Goal: Task Accomplishment & Management: Use online tool/utility

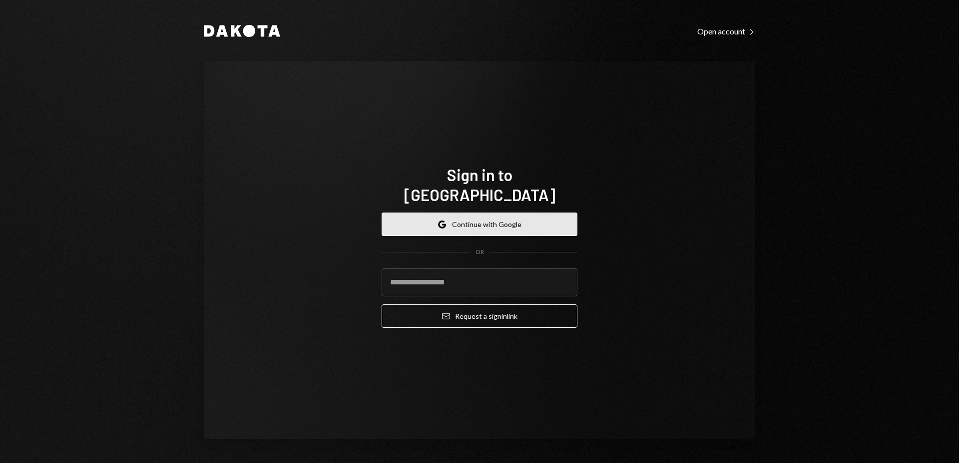
click at [494, 217] on button "Google Continue with Google" at bounding box center [480, 224] width 196 height 23
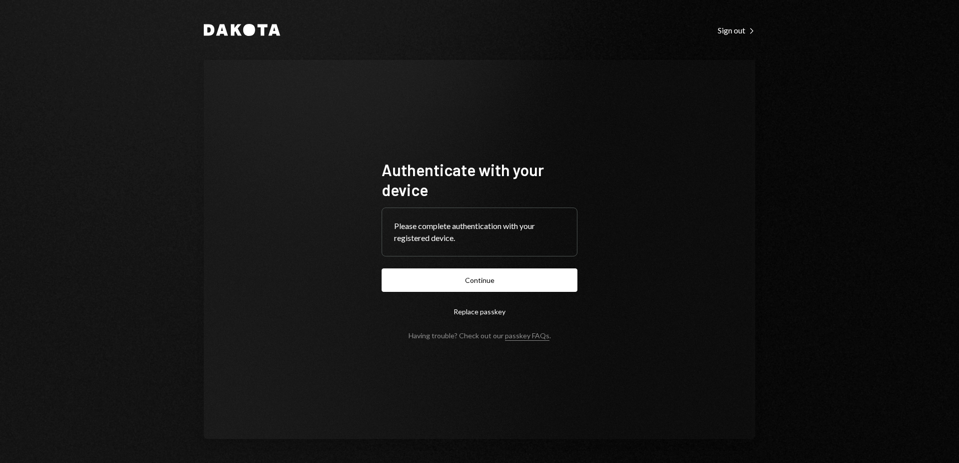
click at [506, 276] on button "Continue" at bounding box center [480, 280] width 196 height 23
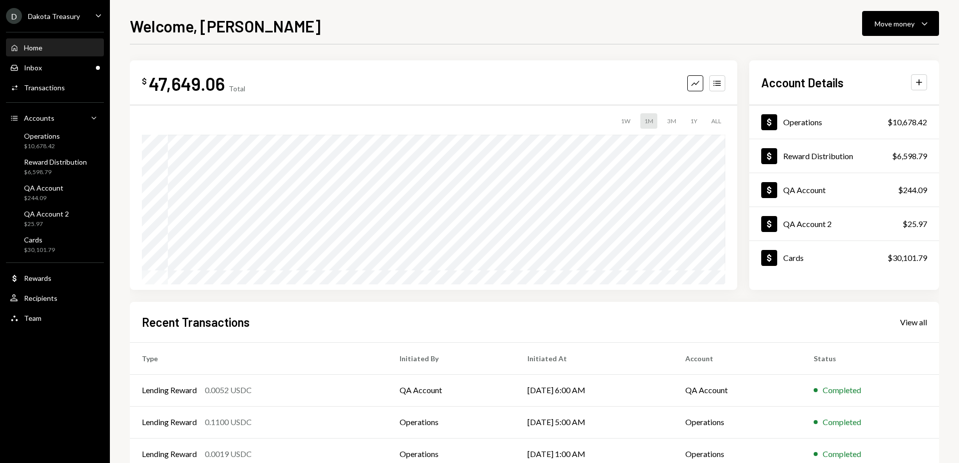
click at [66, 13] on div "Dakota Treasury" at bounding box center [54, 16] width 52 height 8
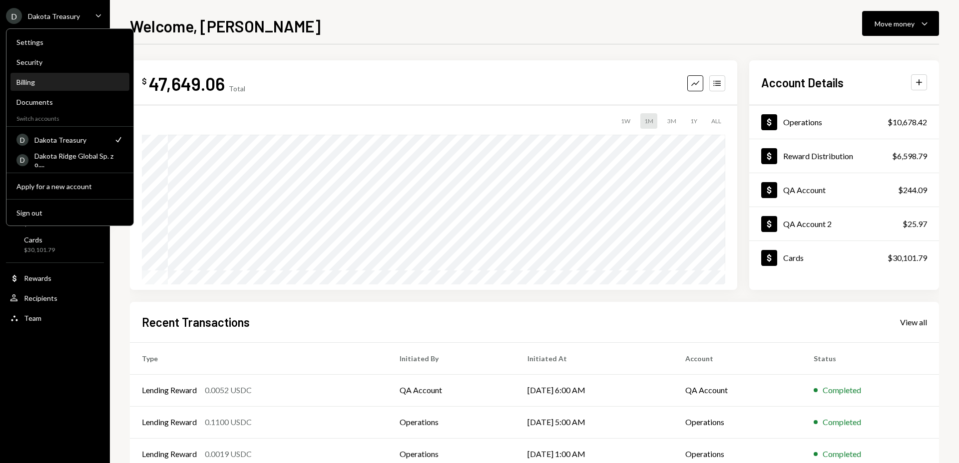
click at [48, 84] on div "Billing" at bounding box center [69, 82] width 107 height 8
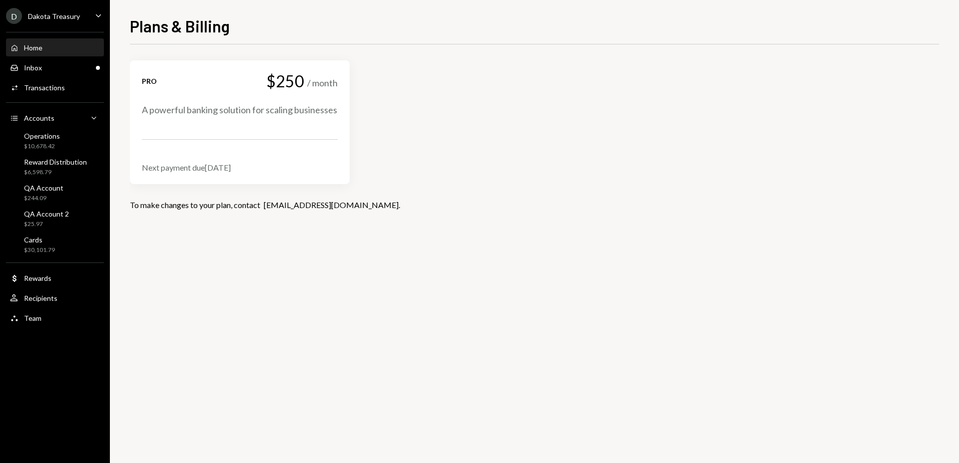
click at [44, 39] on div "Home Home" at bounding box center [55, 47] width 90 height 17
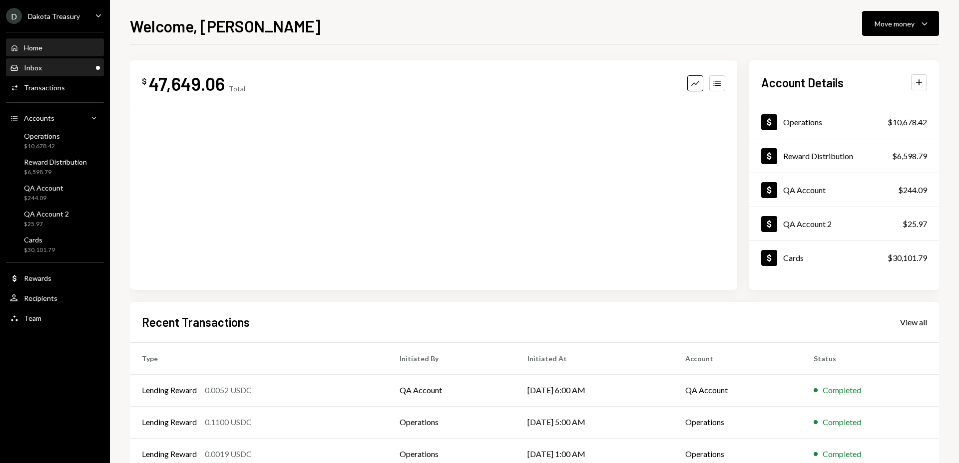
click at [91, 60] on div "Inbox Inbox" at bounding box center [55, 67] width 90 height 17
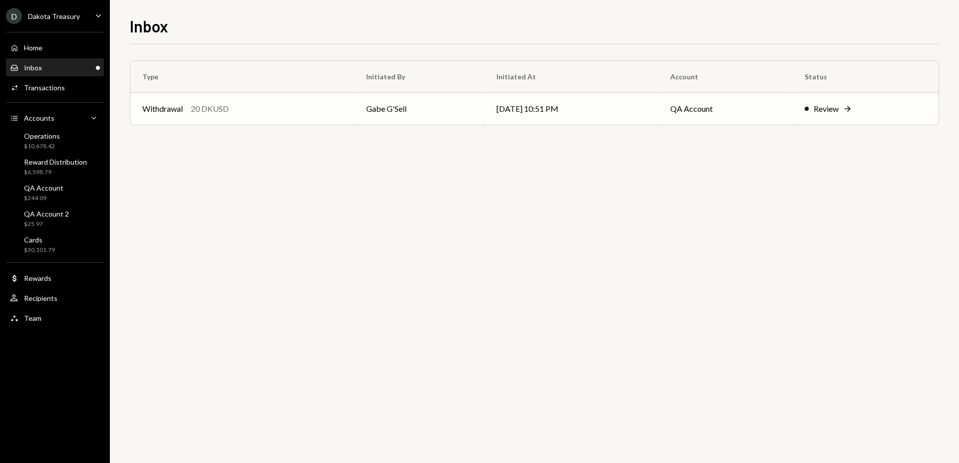
click at [321, 103] on div "Withdrawal 20 DKUSD" at bounding box center [242, 109] width 200 height 12
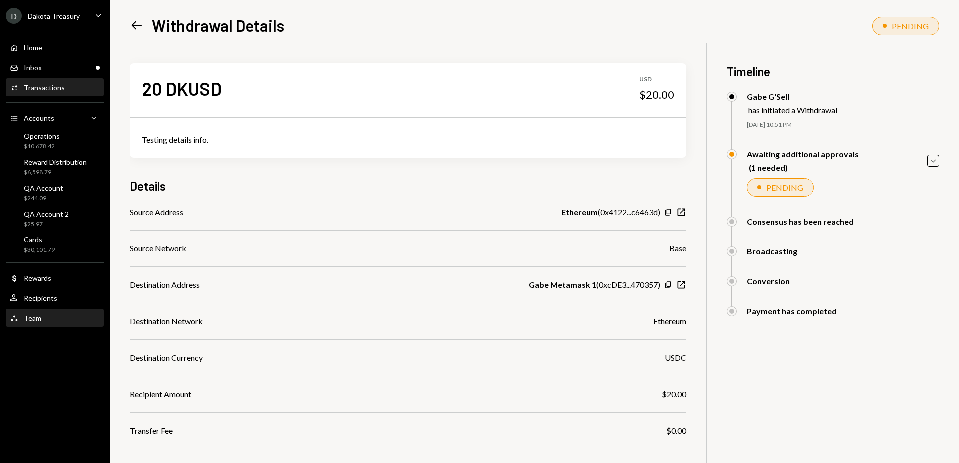
click at [42, 318] on div "Team Team" at bounding box center [55, 318] width 90 height 9
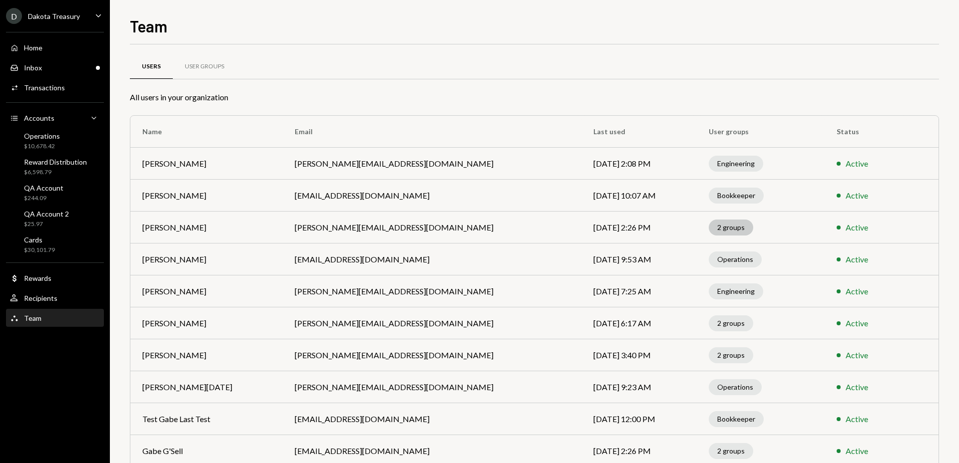
click at [709, 227] on div "2 groups" at bounding box center [731, 228] width 44 height 16
click at [709, 228] on div "2 groups" at bounding box center [731, 228] width 44 height 16
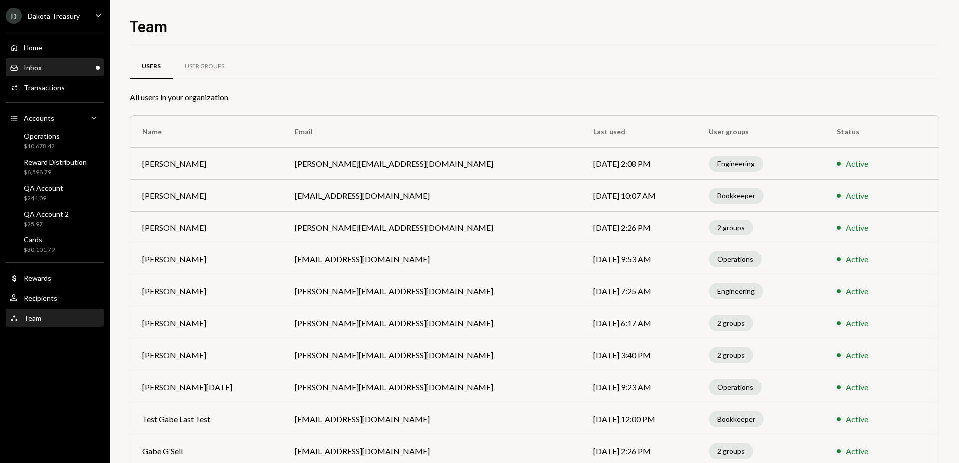
click at [81, 63] on div "Inbox Inbox" at bounding box center [55, 67] width 90 height 9
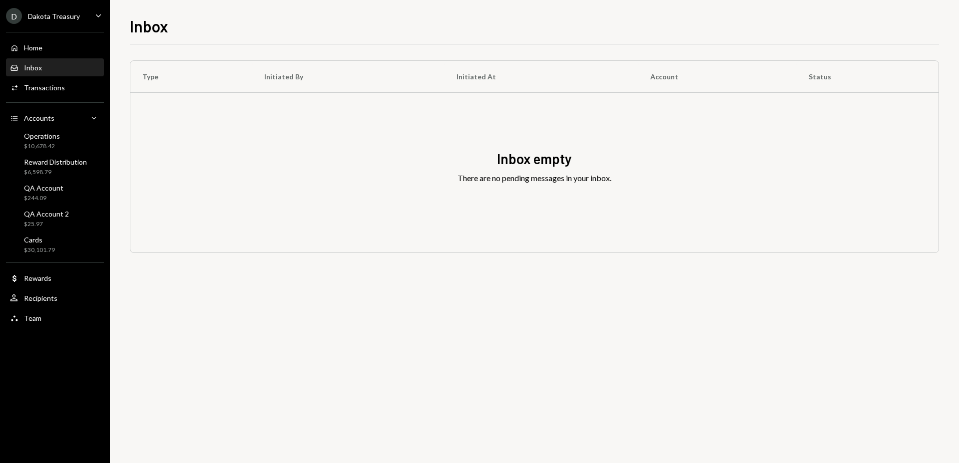
click at [81, 21] on div "D Dakota Treasury Caret Down" at bounding box center [55, 16] width 110 height 16
click at [174, 40] on div "Inbox Type Initiated By Initiated At Account Status Inbox empty There are no pe…" at bounding box center [534, 239] width 809 height 450
click at [59, 45] on div "Home Home" at bounding box center [55, 47] width 90 height 9
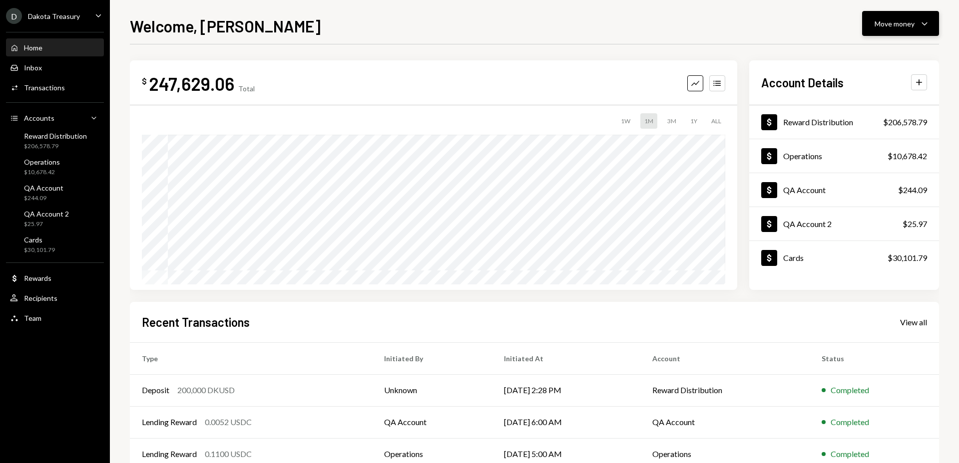
click at [905, 29] on div "Move money Caret Down" at bounding box center [901, 23] width 52 height 12
click at [896, 50] on div "Send" at bounding box center [892, 53] width 73 height 10
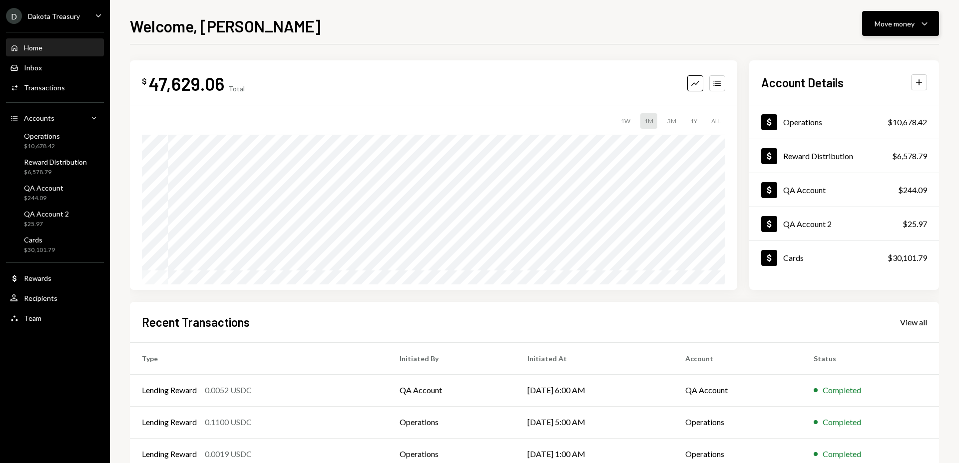
click at [903, 24] on div "Move money" at bounding box center [895, 23] width 40 height 10
click at [878, 98] on div "Deposit" at bounding box center [892, 98] width 73 height 10
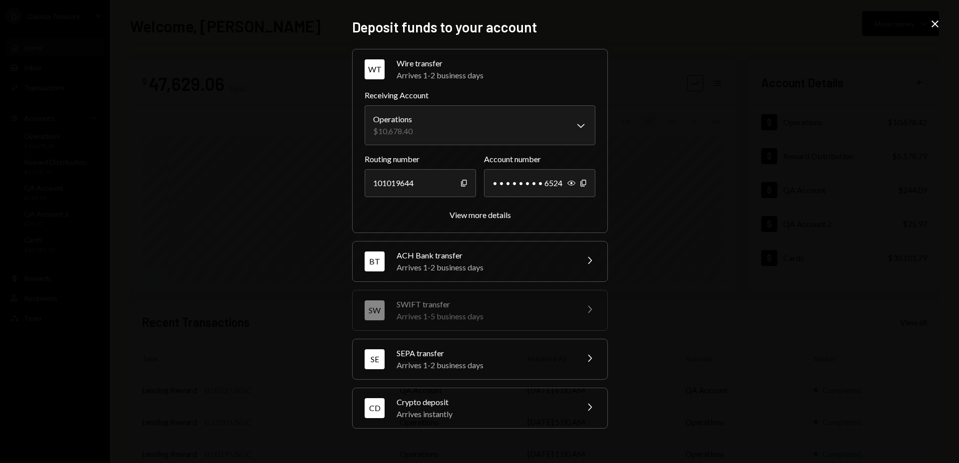
click at [531, 263] on div "Arrives 1-2 business days" at bounding box center [484, 268] width 175 height 12
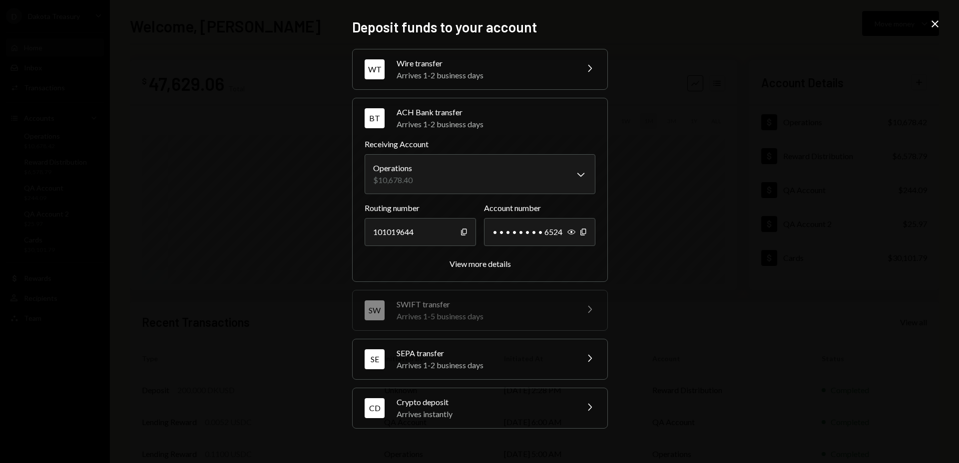
click at [513, 360] on div "Arrives 1-2 business days" at bounding box center [484, 366] width 175 height 12
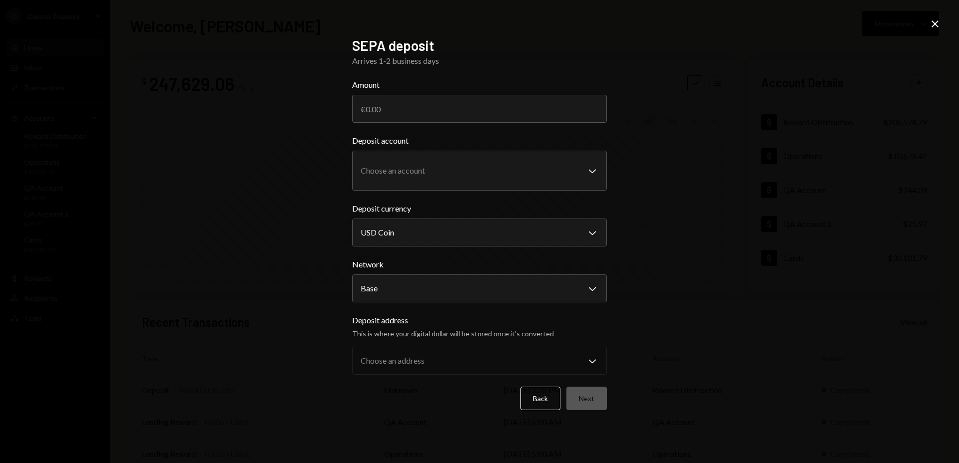
click at [935, 21] on icon "Close" at bounding box center [935, 24] width 12 height 12
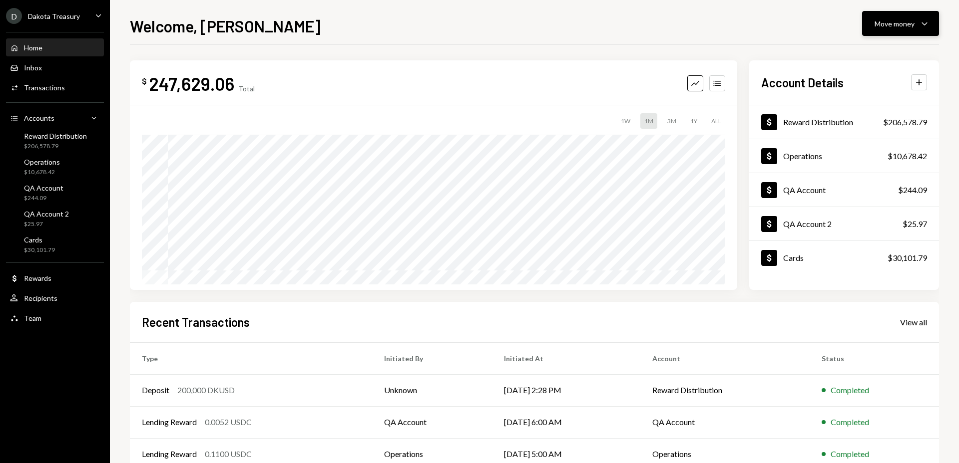
click at [915, 20] on div "Move money Caret Down" at bounding box center [901, 23] width 52 height 12
click at [887, 94] on div "Deposit" at bounding box center [892, 98] width 73 height 10
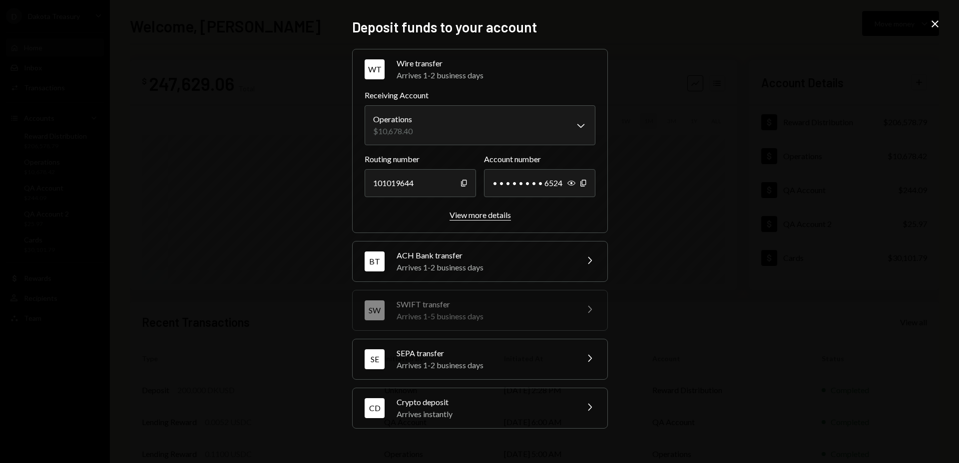
click at [474, 214] on div "View more details" at bounding box center [480, 214] width 61 height 9
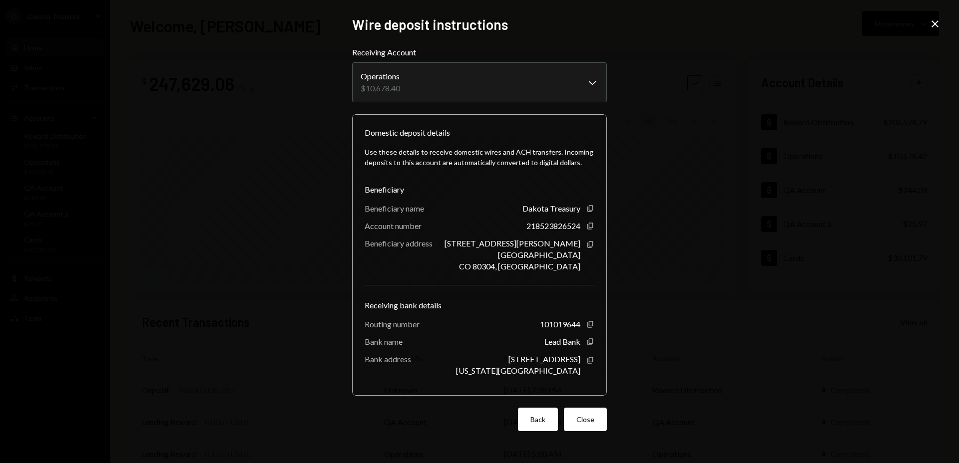
click at [535, 420] on button "Back" at bounding box center [538, 419] width 40 height 23
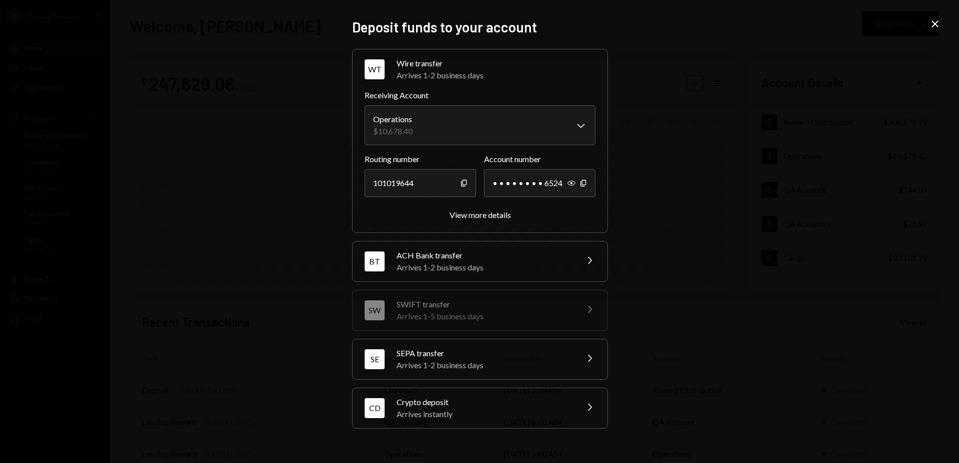
click at [536, 267] on div "Arrives 1-2 business days" at bounding box center [484, 268] width 175 height 12
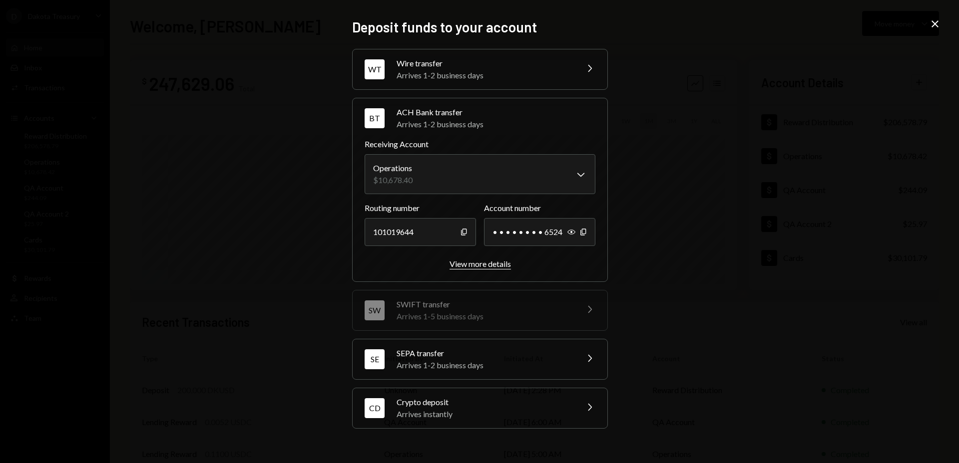
click at [500, 264] on div "View more details" at bounding box center [480, 263] width 61 height 9
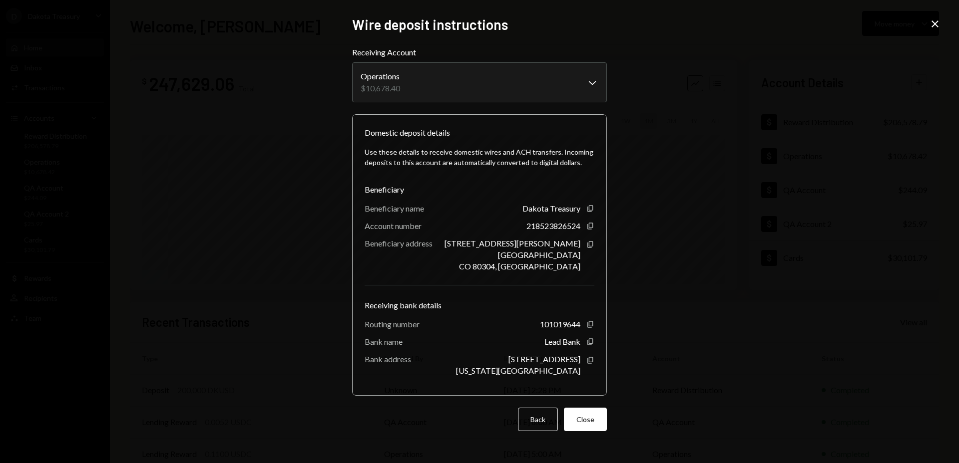
click at [935, 24] on icon at bounding box center [934, 23] width 7 height 7
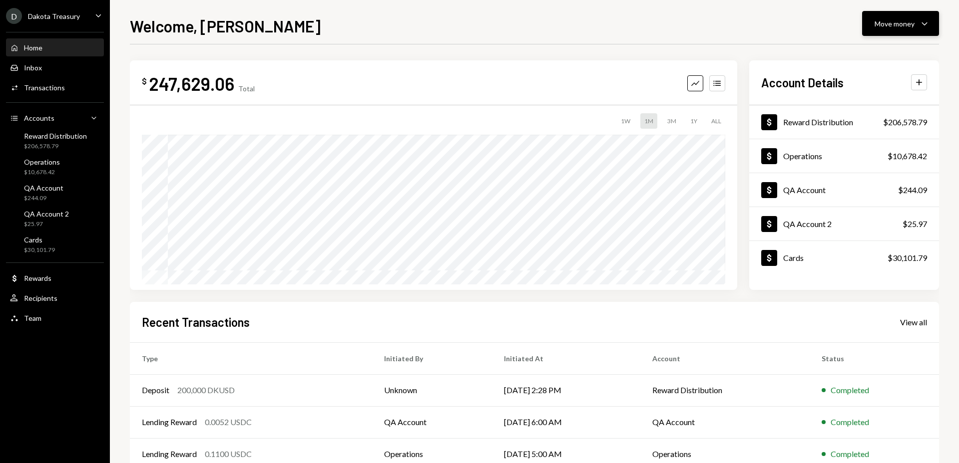
click at [887, 19] on div "Move money" at bounding box center [895, 23] width 40 height 10
click at [869, 90] on div "Deposit Deposit" at bounding box center [885, 98] width 100 height 22
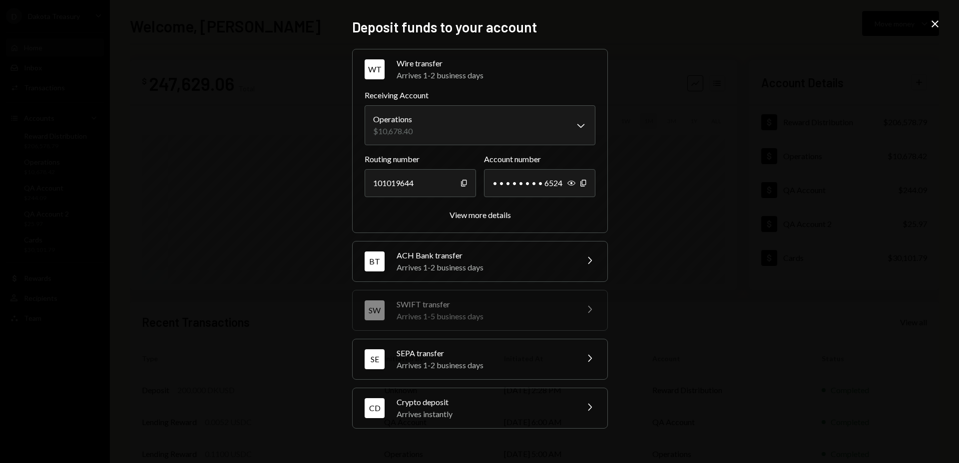
click at [505, 355] on div "SEPA transfer" at bounding box center [484, 354] width 175 height 12
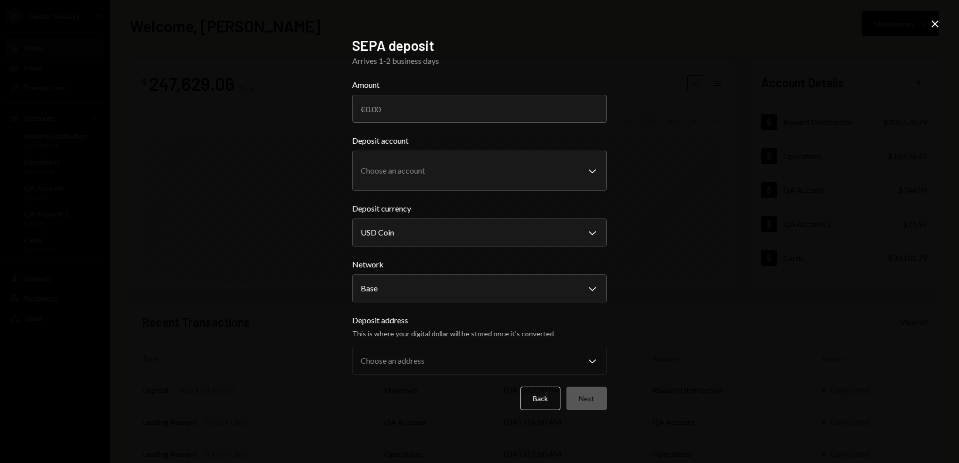
click at [937, 20] on icon "Close" at bounding box center [935, 24] width 12 height 12
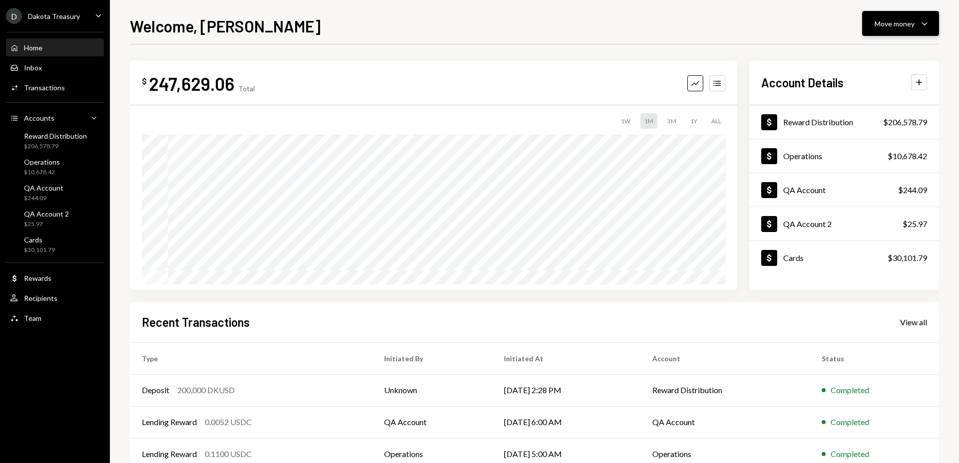
click at [900, 23] on div "Move money" at bounding box center [895, 23] width 40 height 10
click at [870, 99] on div "Deposit" at bounding box center [892, 98] width 73 height 10
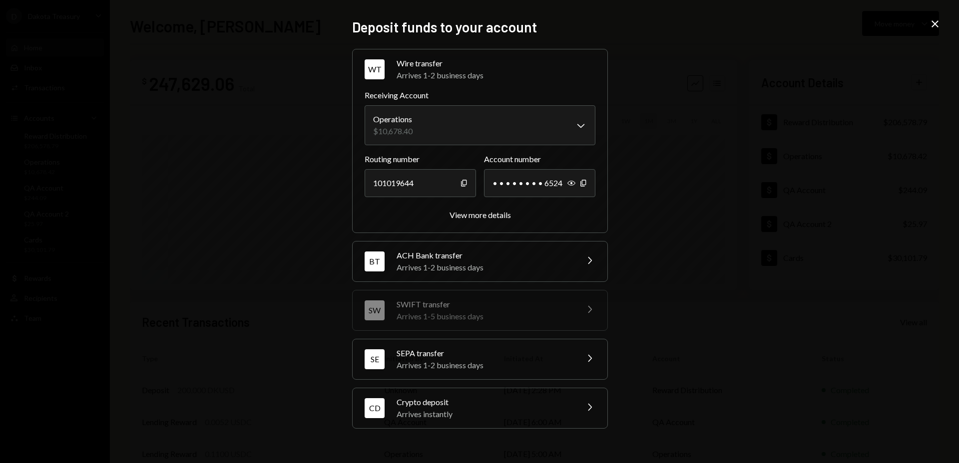
click at [480, 359] on div "SEPA transfer" at bounding box center [484, 354] width 175 height 12
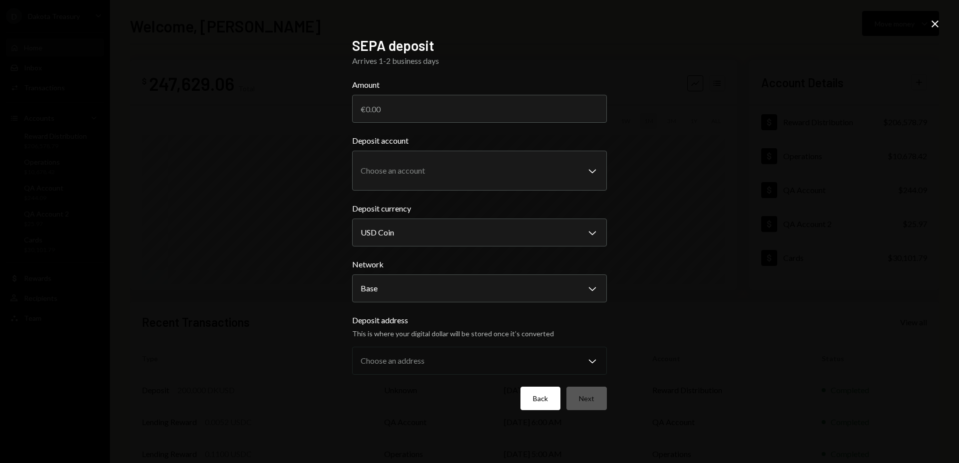
click at [537, 397] on button "Back" at bounding box center [540, 398] width 40 height 23
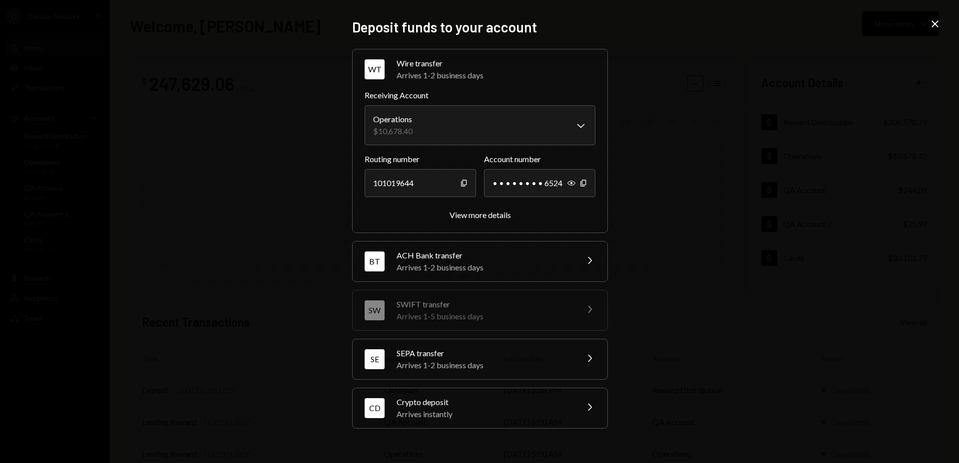
click at [505, 358] on div "SEPA transfer" at bounding box center [484, 354] width 175 height 12
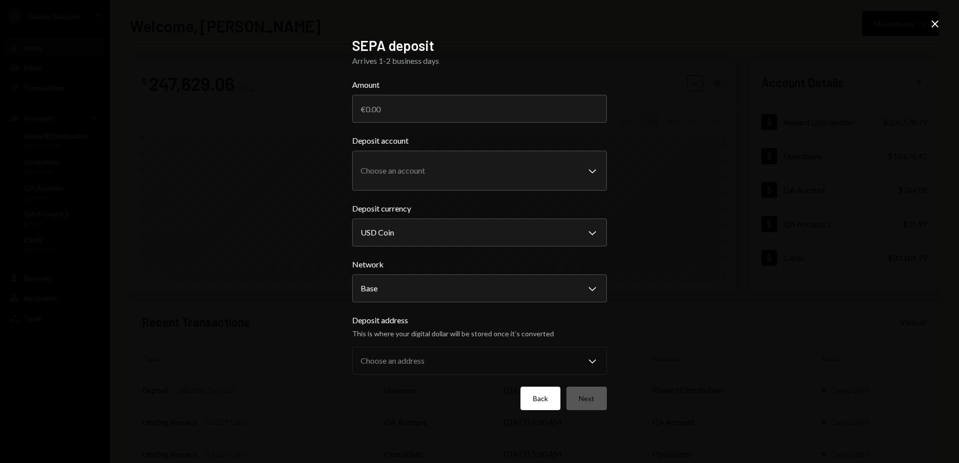
click at [535, 395] on button "Back" at bounding box center [540, 398] width 40 height 23
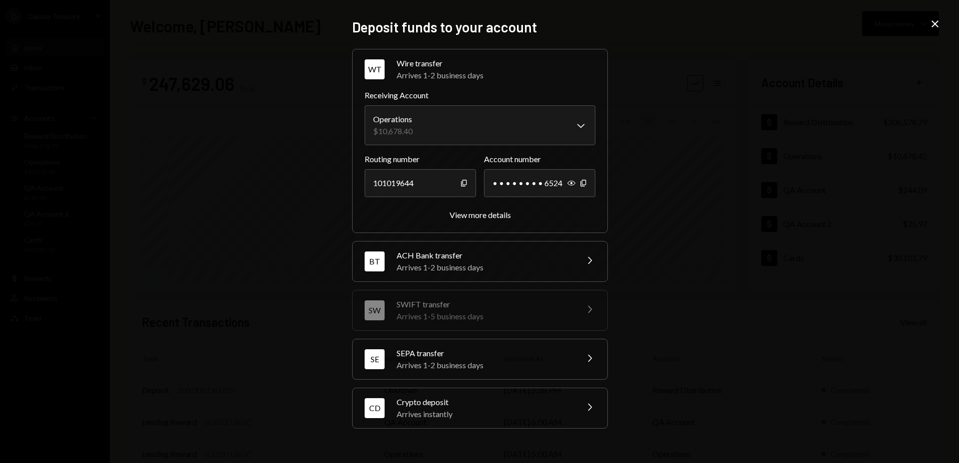
click at [546, 358] on div "SEPA transfer" at bounding box center [484, 354] width 175 height 12
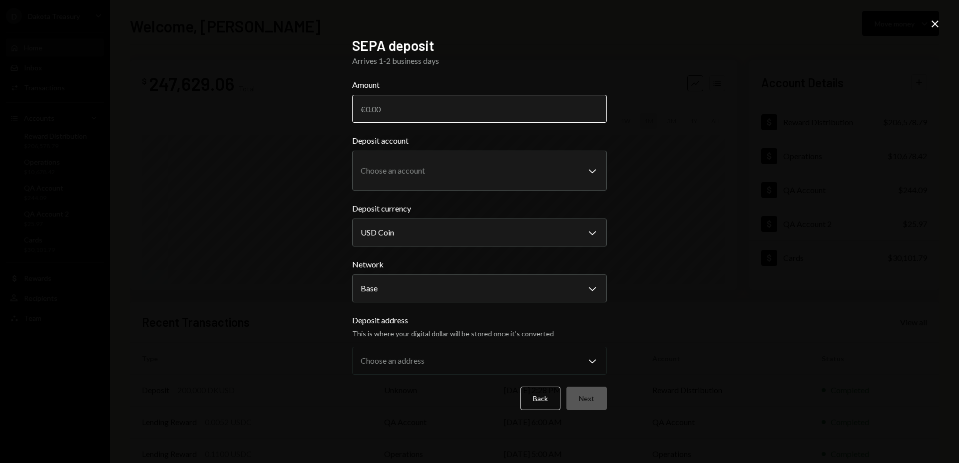
click at [444, 109] on input "Amount" at bounding box center [479, 109] width 255 height 28
type input "10000"
click at [499, 177] on body "D Dakota Treasury Caret Down Home Home Inbox Inbox Activities Transactions Acco…" at bounding box center [479, 231] width 959 height 463
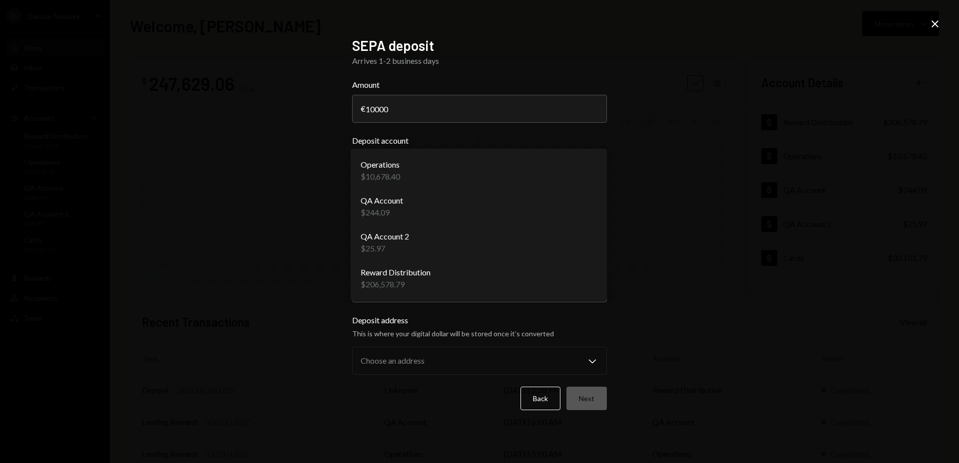
select select "**********"
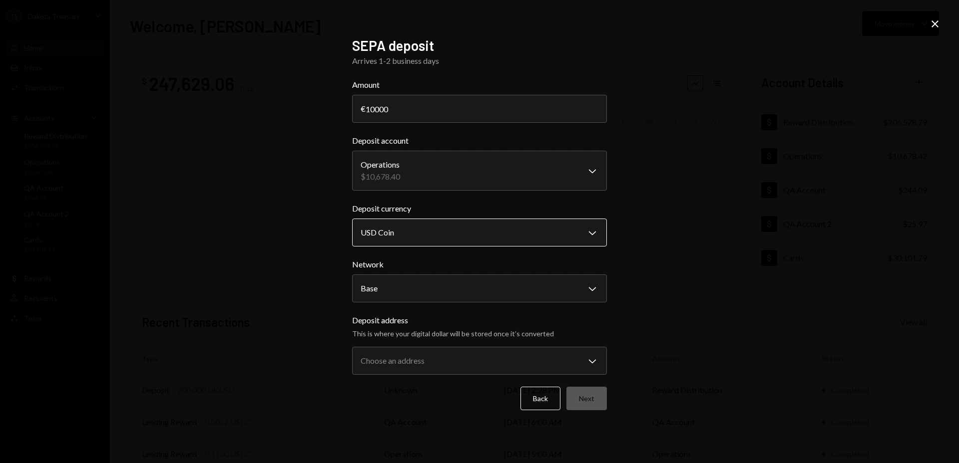
click at [480, 232] on body "D Dakota Treasury Caret Down Home Home Inbox Inbox Activities Transactions Acco…" at bounding box center [479, 231] width 959 height 463
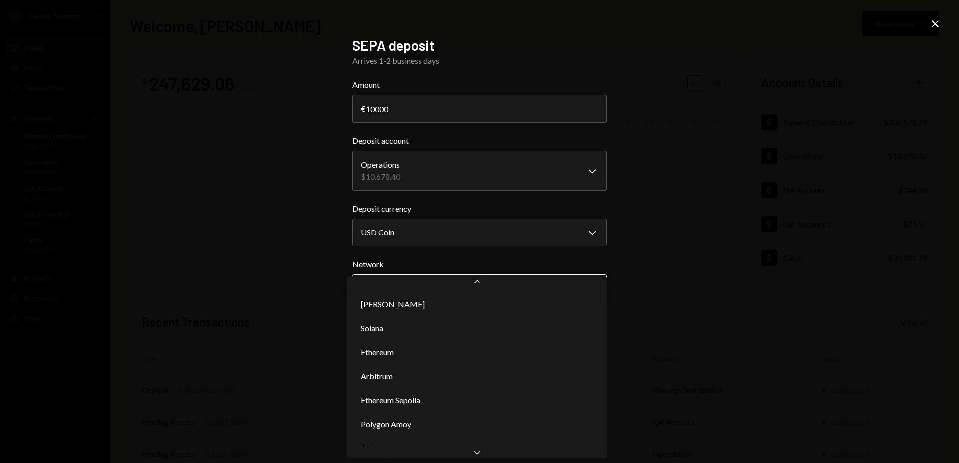
click at [486, 291] on body "D Dakota Treasury Caret Down Home Home Inbox Inbox Activities Transactions Acco…" at bounding box center [479, 231] width 959 height 463
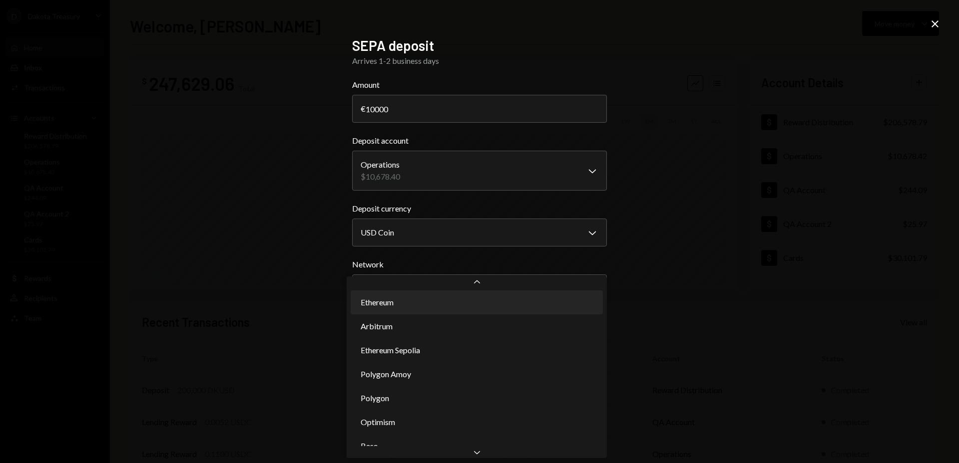
select select "**********"
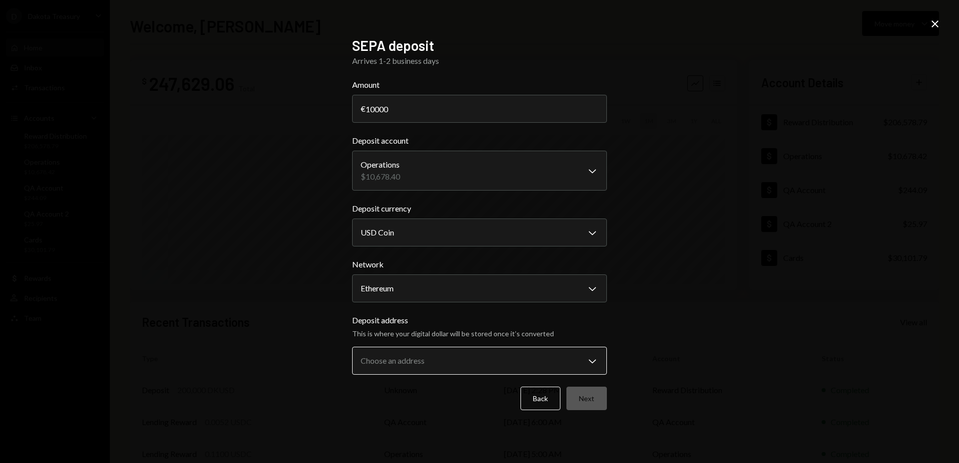
click at [486, 355] on body "D Dakota Treasury Caret Down Home Home Inbox Inbox Activities Transactions Acco…" at bounding box center [479, 231] width 959 height 463
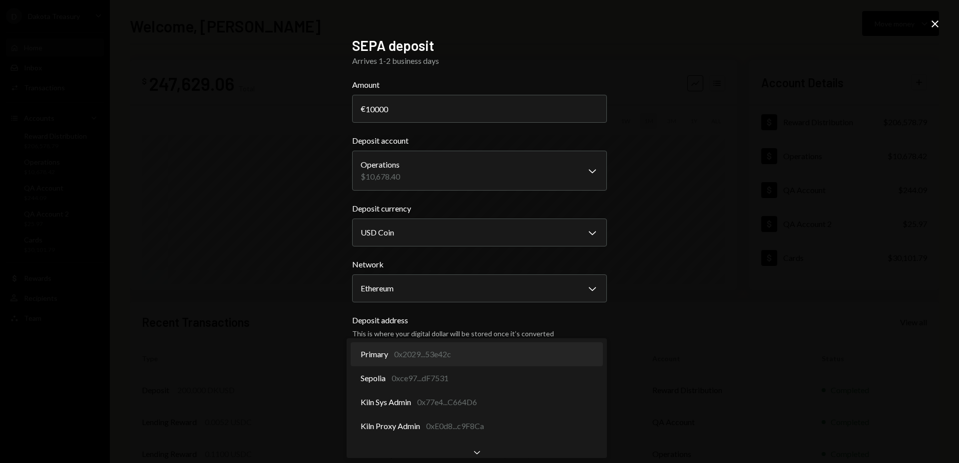
select select "**********"
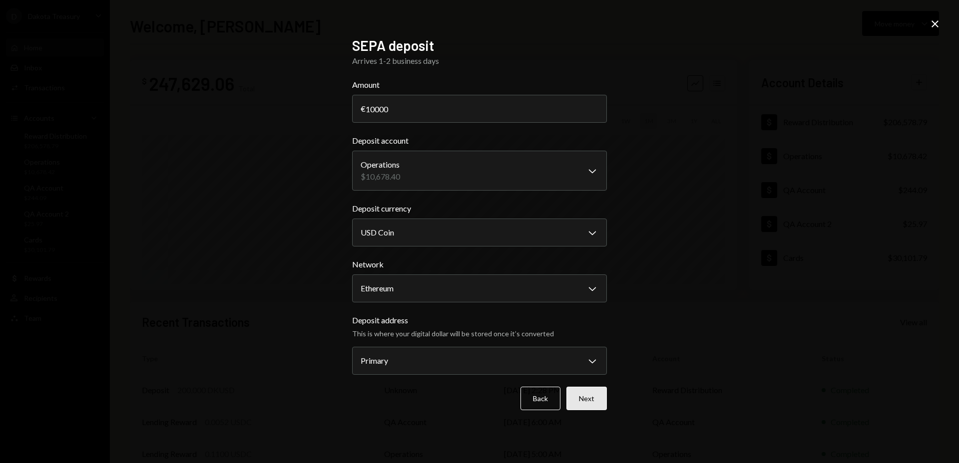
click at [595, 403] on button "Next" at bounding box center [586, 398] width 40 height 23
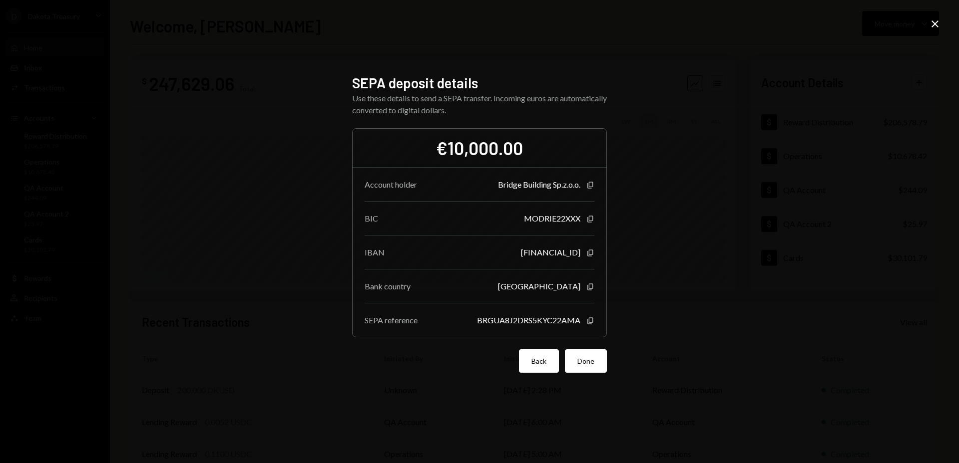
click at [539, 364] on button "Back" at bounding box center [539, 361] width 40 height 23
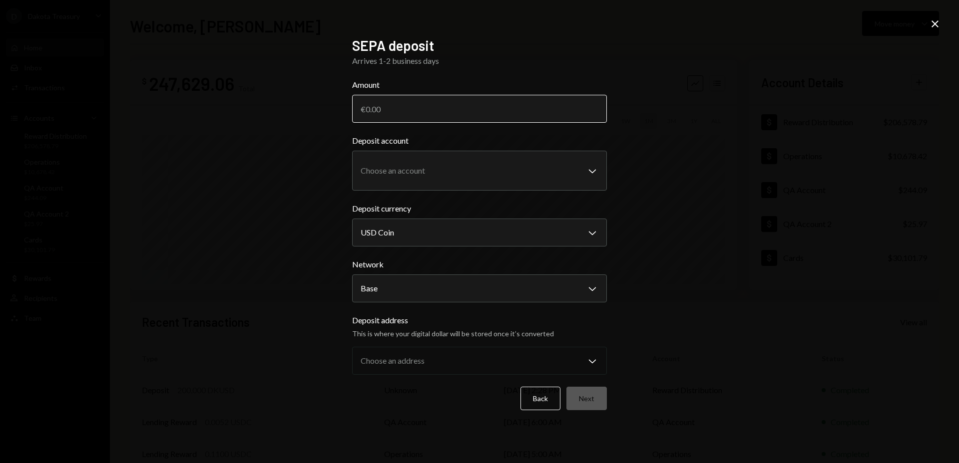
click at [454, 116] on input "Amount" at bounding box center [479, 109] width 255 height 28
type input "11000"
click at [503, 171] on body "D Dakota Treasury Caret Down Home Home Inbox Inbox Activities Transactions Acco…" at bounding box center [479, 231] width 959 height 463
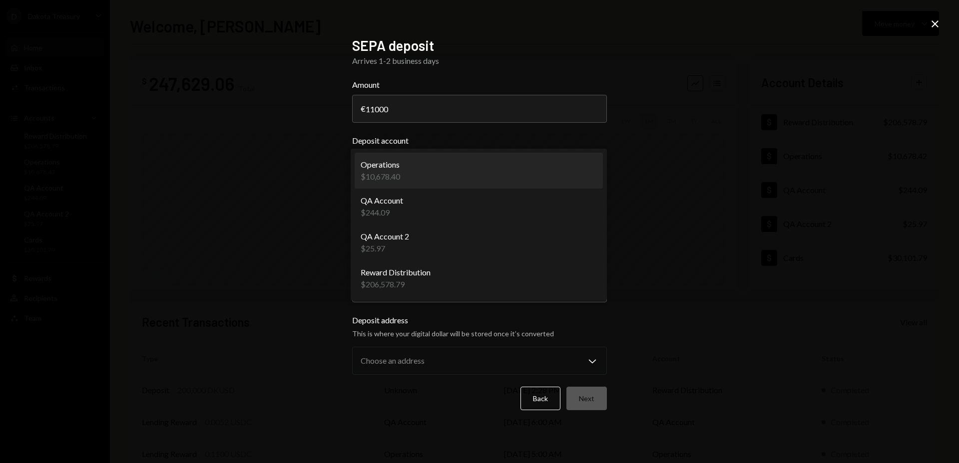
select select "**********"
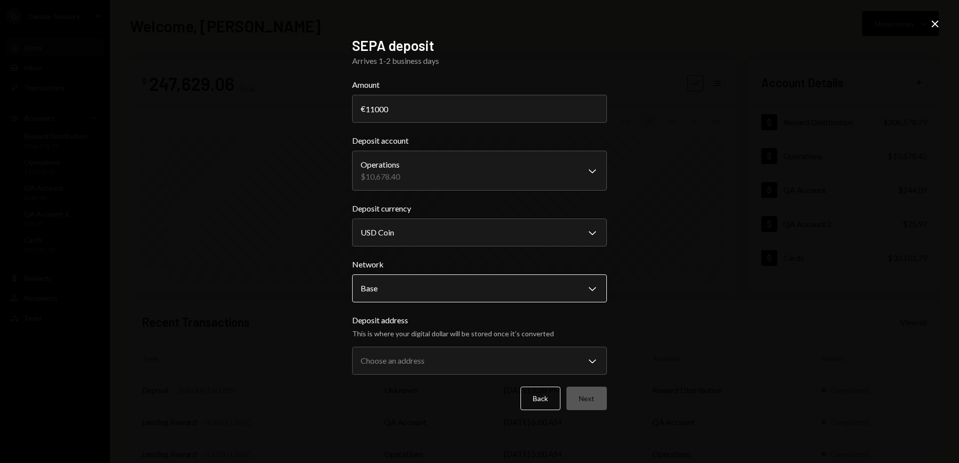
click at [490, 298] on body "D Dakota Treasury Caret Down Home Home Inbox Inbox Activities Transactions Acco…" at bounding box center [479, 231] width 959 height 463
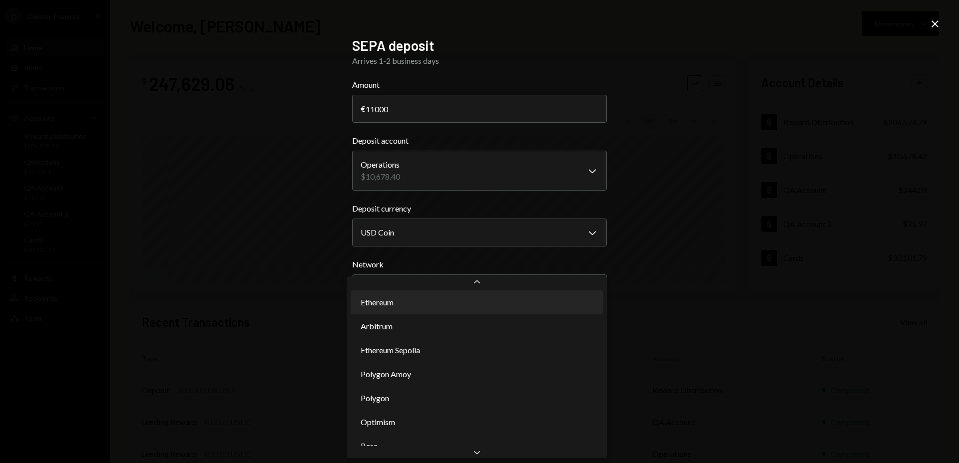
select select "**********"
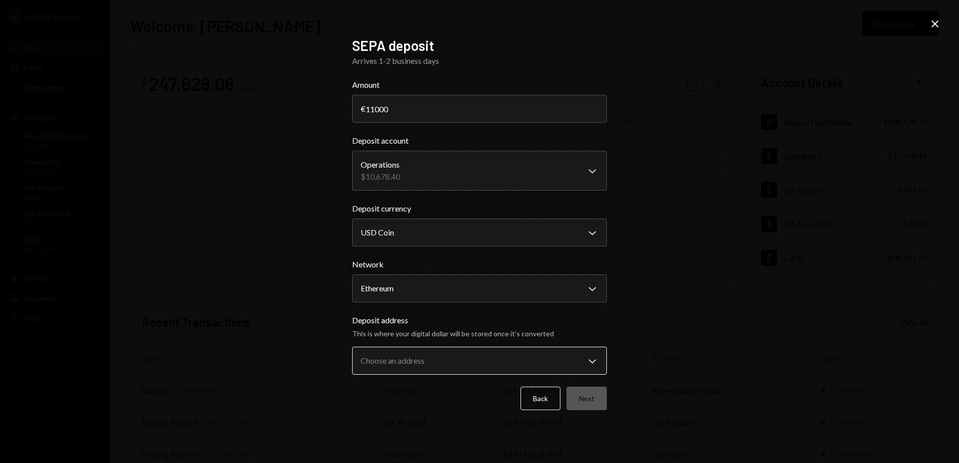
click at [497, 361] on body "D Dakota Treasury Caret Down Home Home Inbox Inbox Activities Transactions Acco…" at bounding box center [479, 231] width 959 height 463
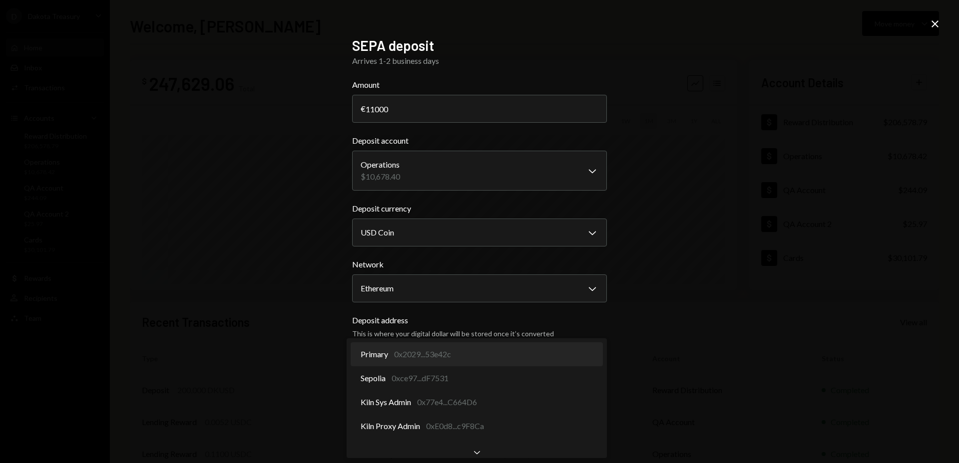
select select "**********"
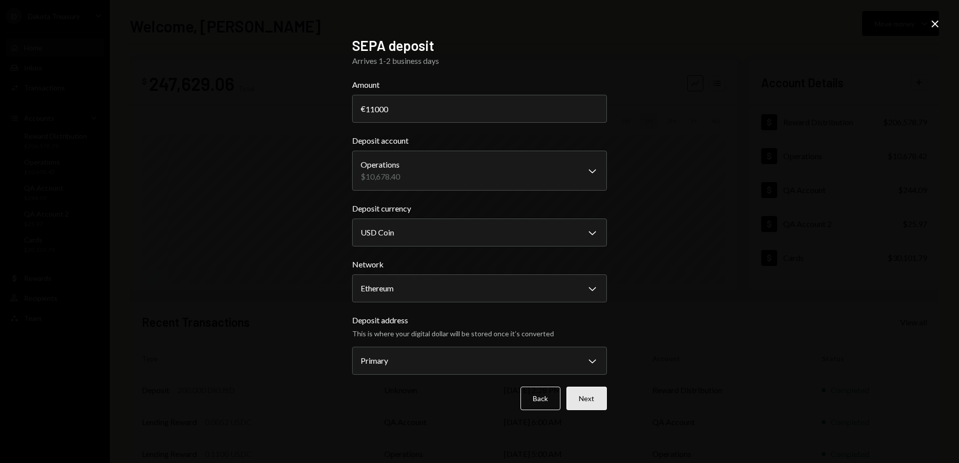
click at [586, 395] on button "Next" at bounding box center [586, 398] width 40 height 23
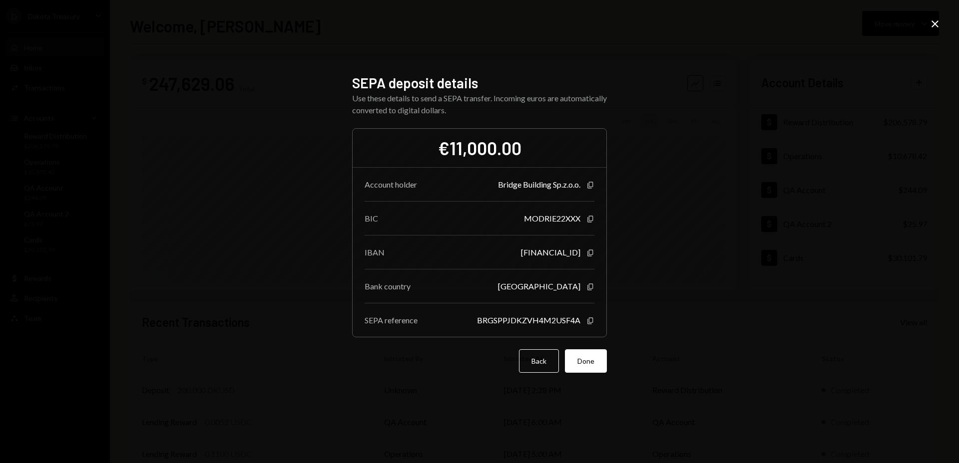
click at [935, 23] on icon at bounding box center [934, 23] width 7 height 7
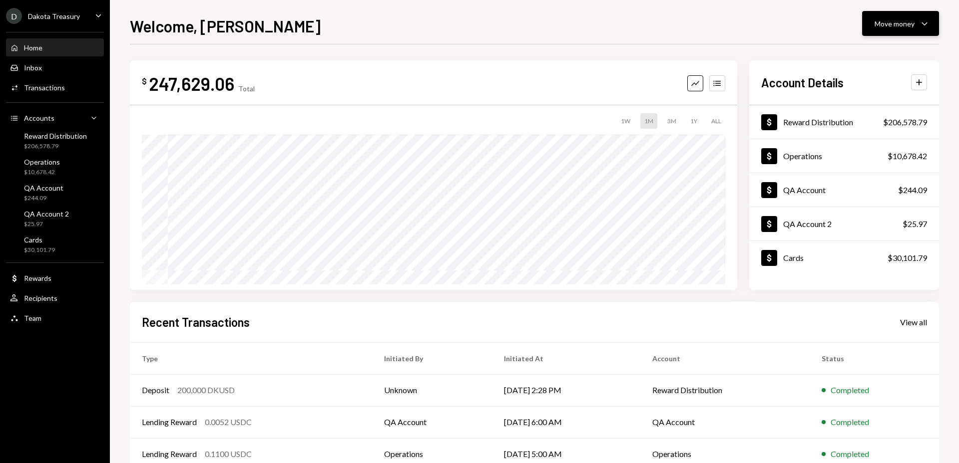
click at [893, 26] on div "Move money" at bounding box center [895, 23] width 40 height 10
click at [879, 102] on div "Deposit" at bounding box center [892, 98] width 73 height 10
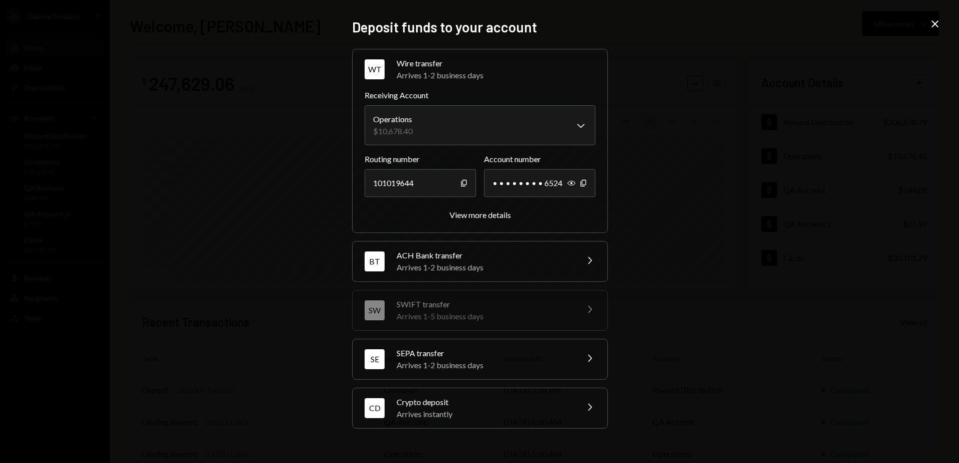
click at [506, 360] on div "Arrives 1-2 business days" at bounding box center [484, 366] width 175 height 12
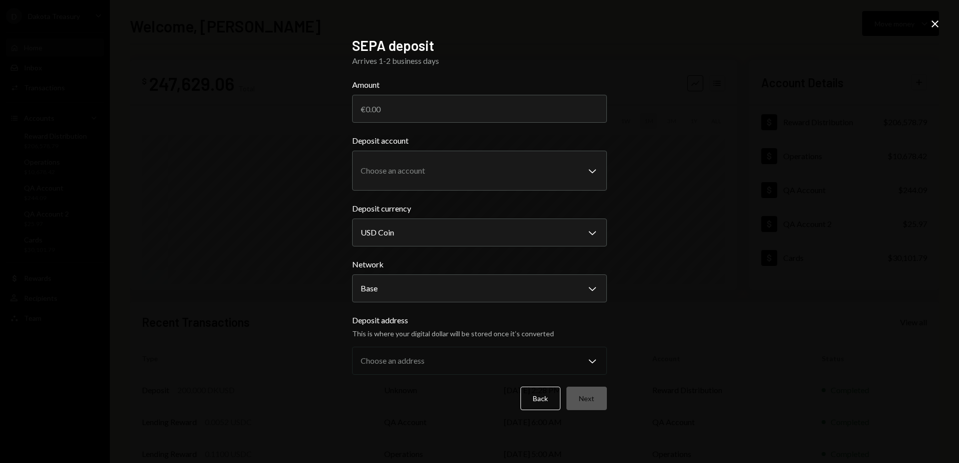
click at [931, 22] on icon "Close" at bounding box center [935, 24] width 12 height 12
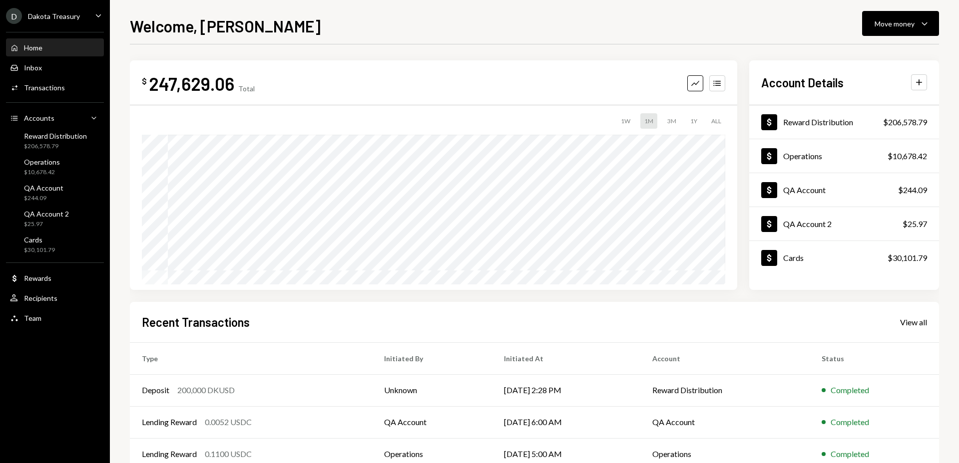
drag, startPoint x: 914, startPoint y: 31, endPoint x: 908, endPoint y: 37, distance: 8.8
click at [914, 31] on button "Move money Caret Down" at bounding box center [900, 23] width 77 height 25
click at [867, 112] on div "Withdraw Send Convert Transfer Deposit Deposit Swap Swap stablecoins" at bounding box center [885, 91] width 108 height 106
click at [872, 96] on div "Deposit" at bounding box center [892, 98] width 73 height 10
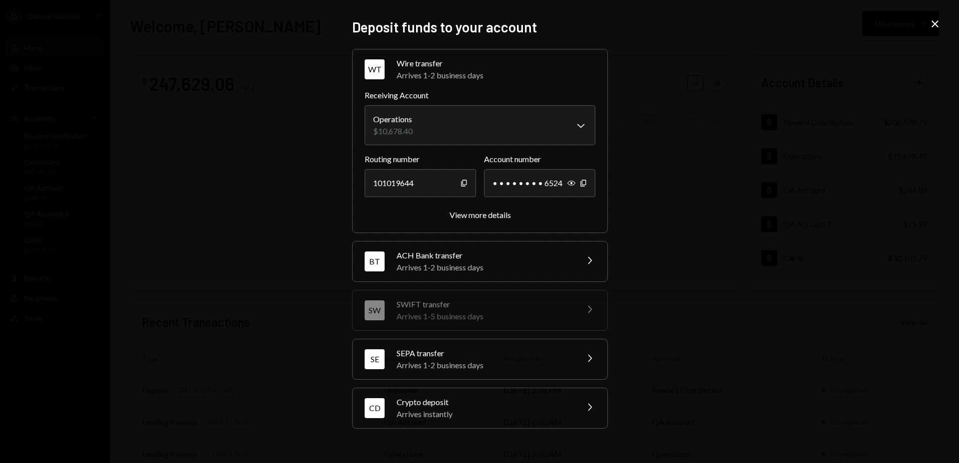
click at [937, 23] on icon "Close" at bounding box center [935, 24] width 12 height 12
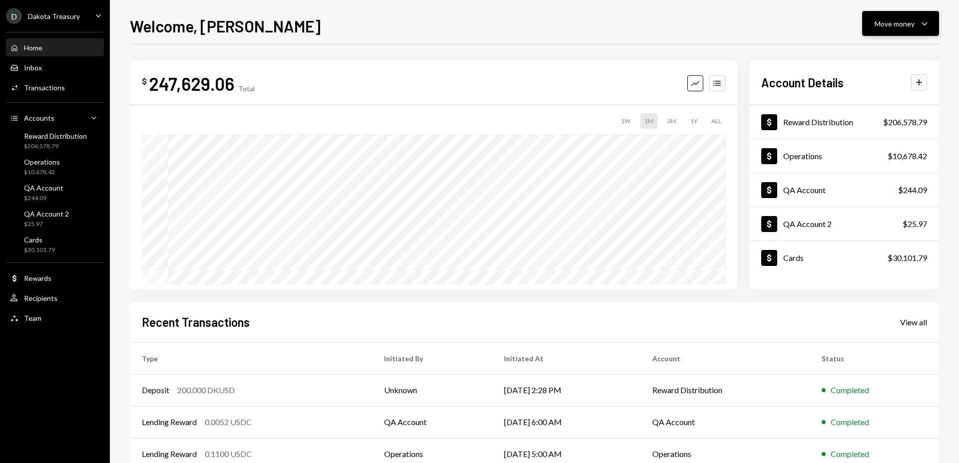
click at [895, 24] on div "Move money" at bounding box center [895, 23] width 40 height 10
click at [870, 52] on div "Send" at bounding box center [892, 53] width 73 height 10
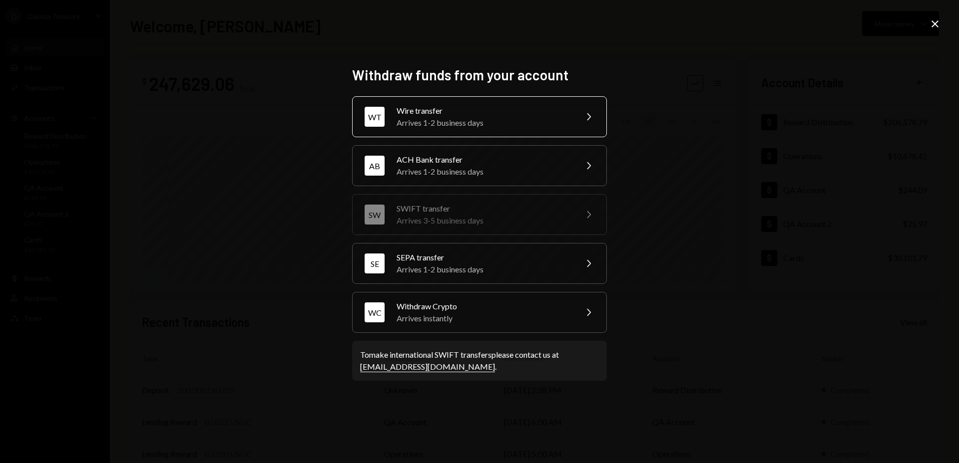
click at [519, 115] on div "Wire transfer" at bounding box center [484, 111] width 174 height 12
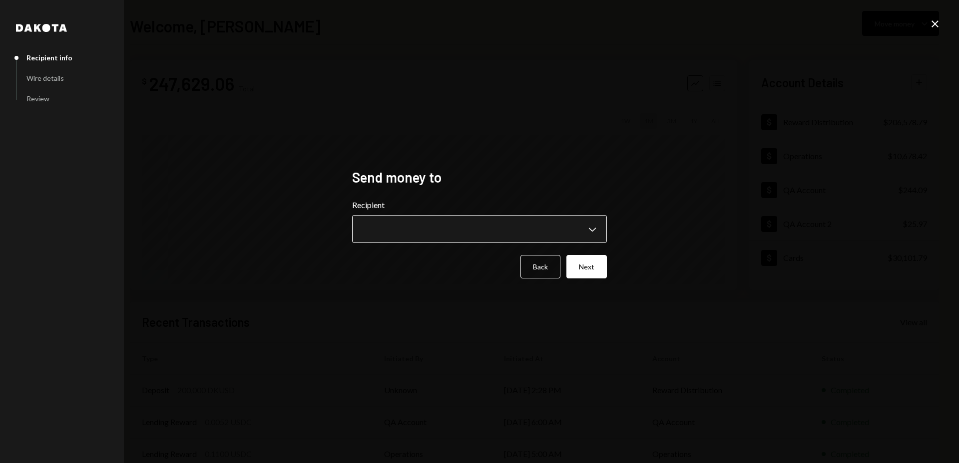
click at [516, 229] on body "D Dakota Treasury Caret Down Home Home Inbox Inbox Activities Transactions Acco…" at bounding box center [479, 231] width 959 height 463
click at [431, 233] on body "D Dakota Treasury Caret Down Home Home Inbox Inbox Activities Transactions Acco…" at bounding box center [479, 231] width 959 height 463
click at [512, 229] on body "D Dakota Treasury Caret Down Home Home Inbox Inbox Activities Transactions Acco…" at bounding box center [479, 231] width 959 height 463
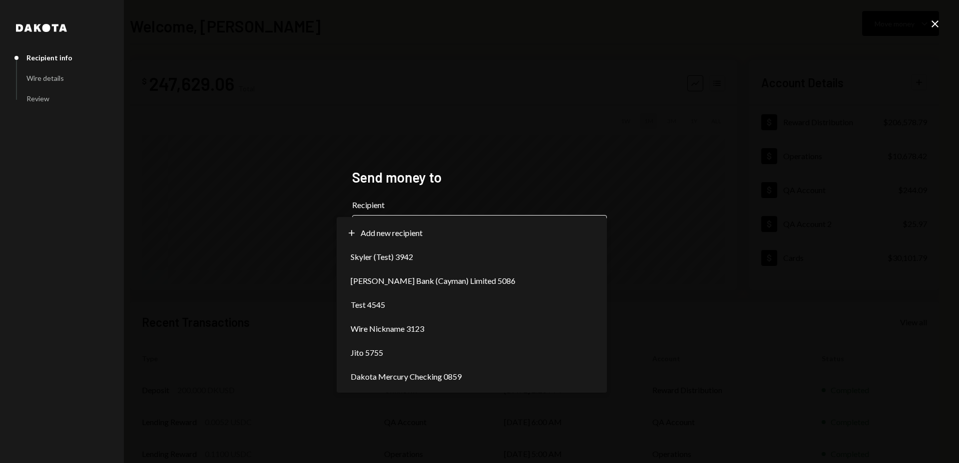
click at [481, 230] on body "D Dakota Treasury Caret Down Home Home Inbox Inbox Activities Transactions Acco…" at bounding box center [479, 231] width 959 height 463
click at [495, 232] on body "D Dakota Treasury Caret Down Home Home Inbox Inbox Activities Transactions Acco…" at bounding box center [479, 231] width 959 height 463
select select "**********"
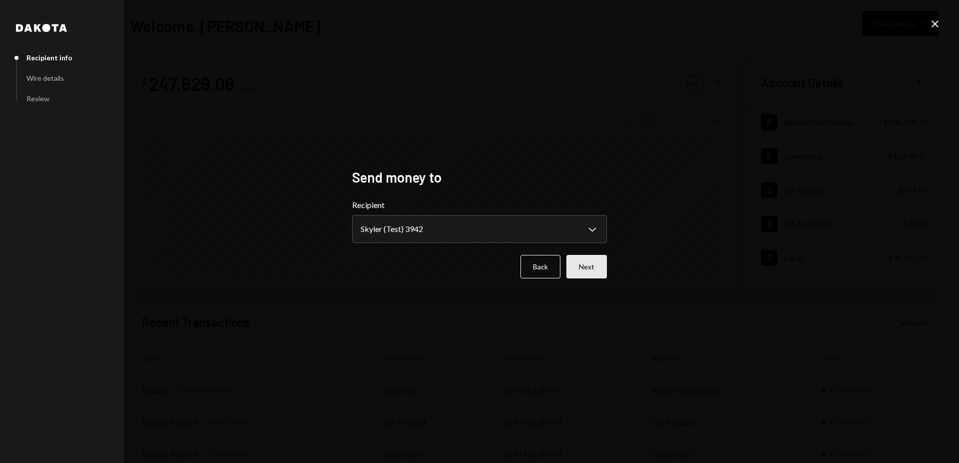
click at [600, 265] on button "Next" at bounding box center [586, 266] width 40 height 23
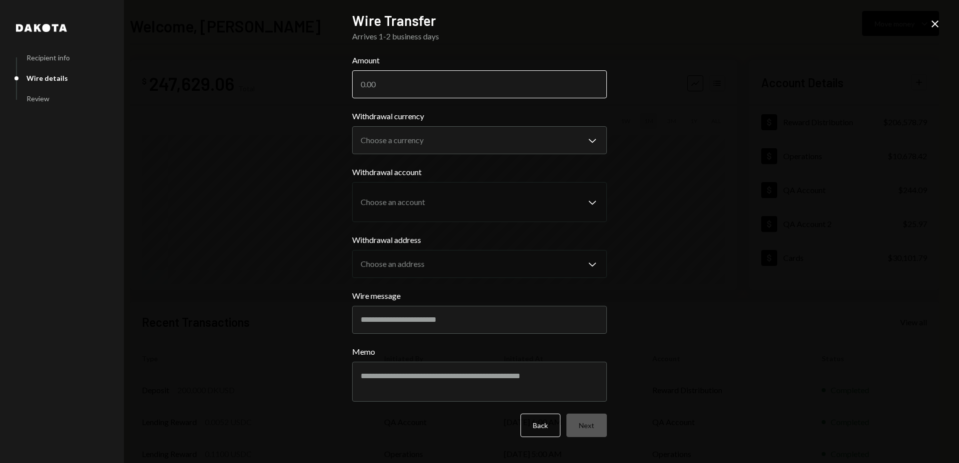
click at [450, 86] on input "Amount" at bounding box center [479, 84] width 255 height 28
type input "1000"
click at [508, 147] on body "D Dakota Treasury Caret Down Home Home Inbox Inbox Activities Transactions Acco…" at bounding box center [479, 231] width 959 height 463
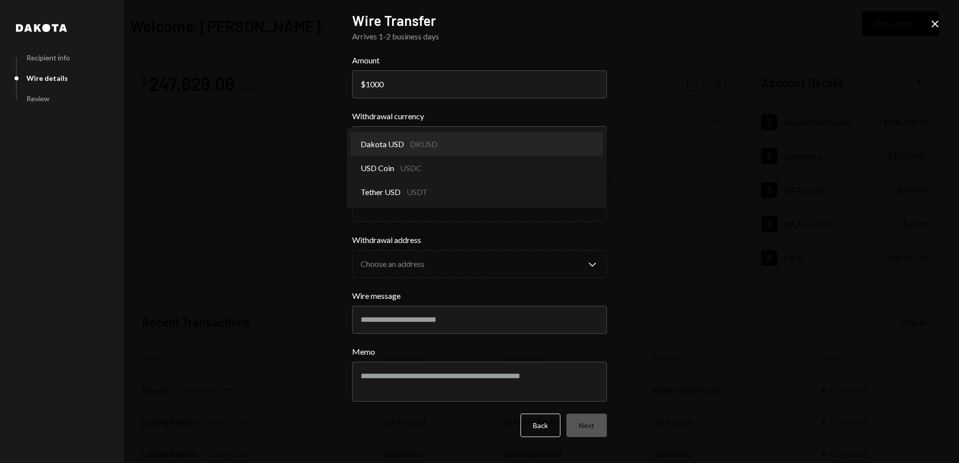
select select "*****"
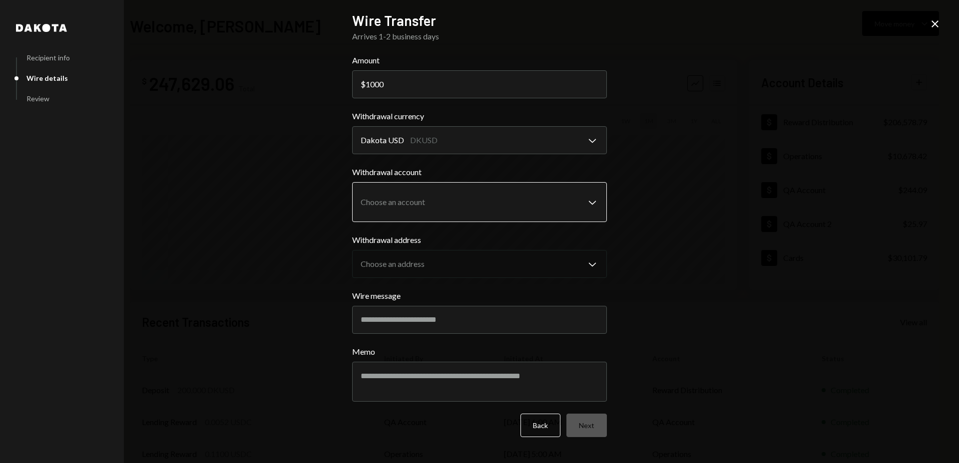
click at [490, 196] on body "D Dakota Treasury Caret Down Home Home Inbox Inbox Activities Transactions Acco…" at bounding box center [479, 231] width 959 height 463
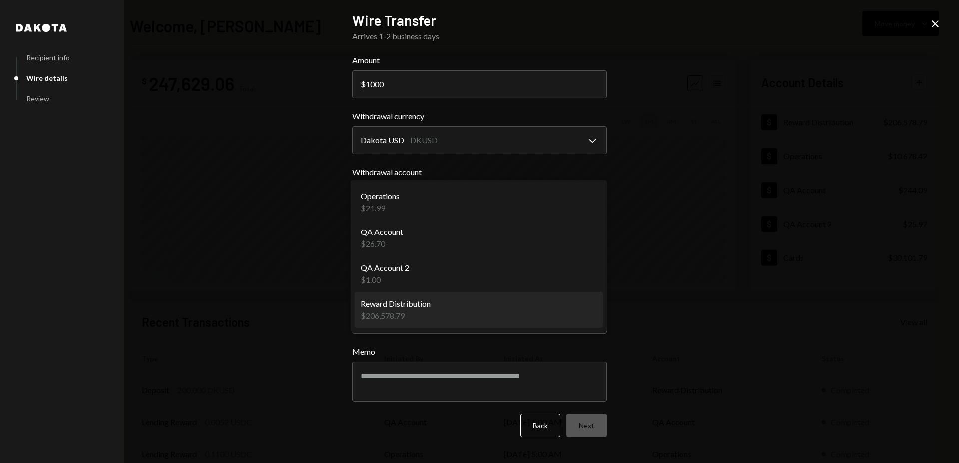
select select "**********"
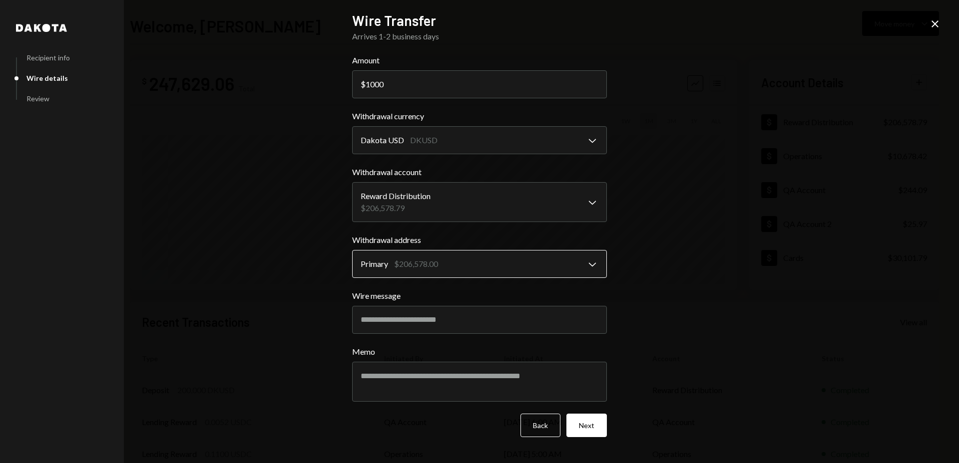
click at [474, 266] on body "D Dakota Treasury Caret Down Home Home Inbox Inbox Activities Transactions Acco…" at bounding box center [479, 231] width 959 height 463
click at [497, 321] on input "Wire message" at bounding box center [479, 320] width 255 height 28
type input "*******"
type textarea "*******"
click at [597, 424] on button "Next" at bounding box center [586, 425] width 40 height 23
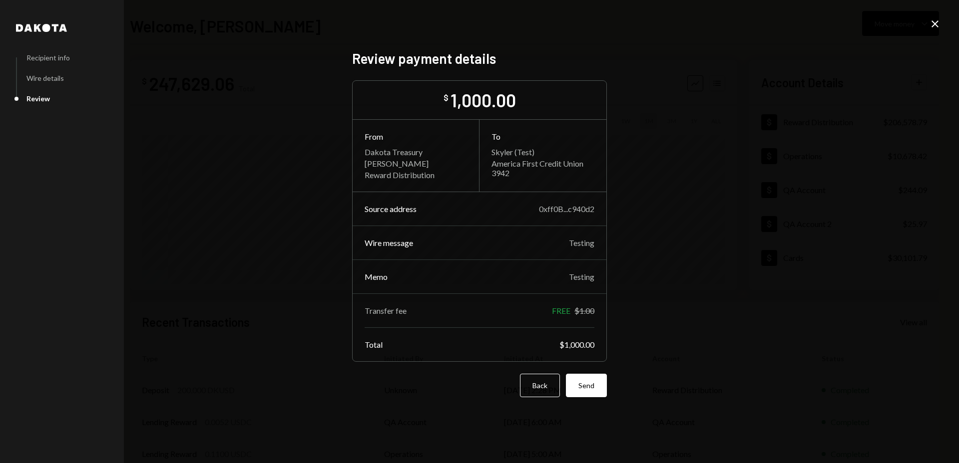
click at [937, 26] on icon at bounding box center [934, 23] width 7 height 7
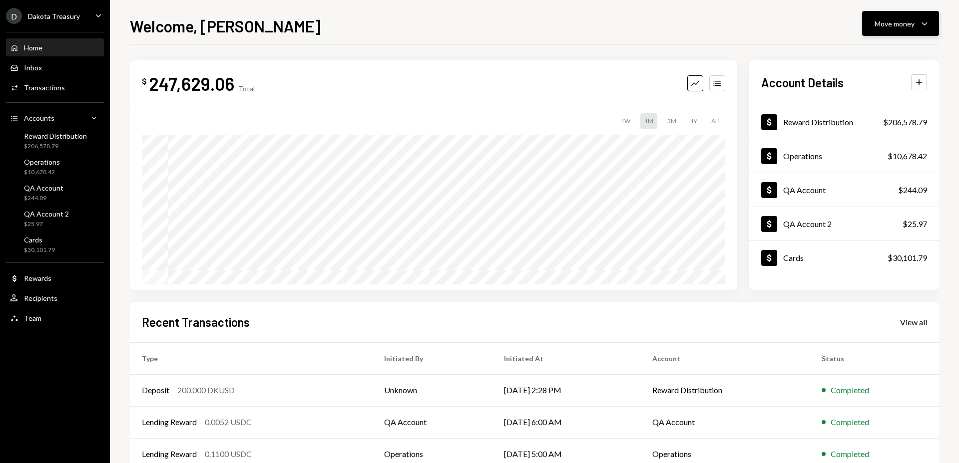
click at [904, 27] on div "Move money" at bounding box center [895, 23] width 40 height 10
click at [879, 78] on div "Transfer" at bounding box center [892, 76] width 73 height 10
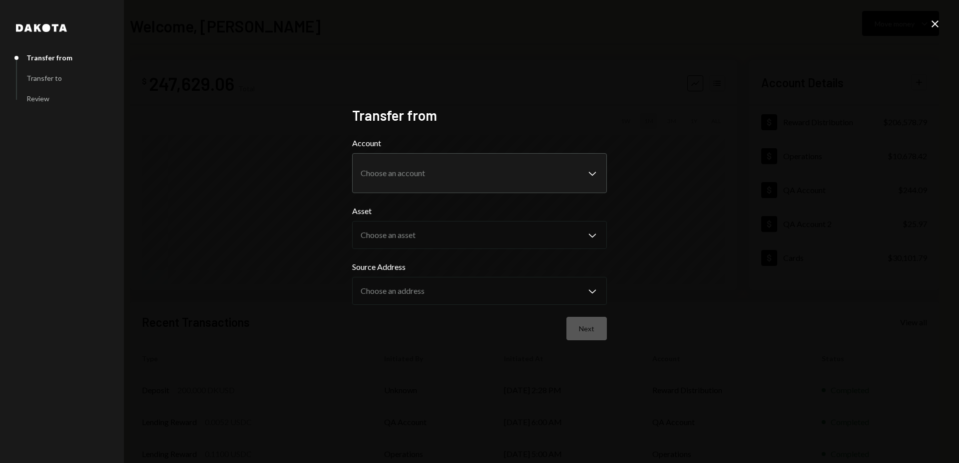
click at [934, 24] on icon at bounding box center [934, 23] width 7 height 7
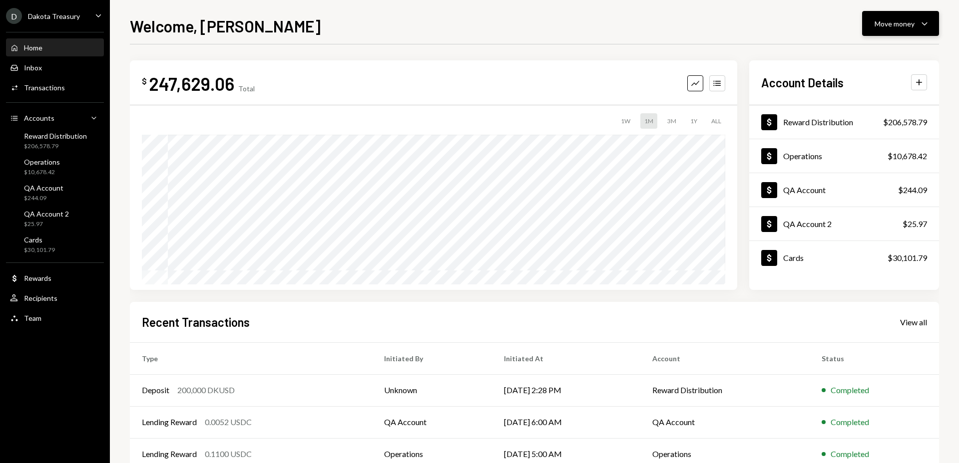
click at [894, 32] on button "Move money Caret Down" at bounding box center [900, 23] width 77 height 25
click at [872, 51] on div "Send" at bounding box center [892, 53] width 73 height 10
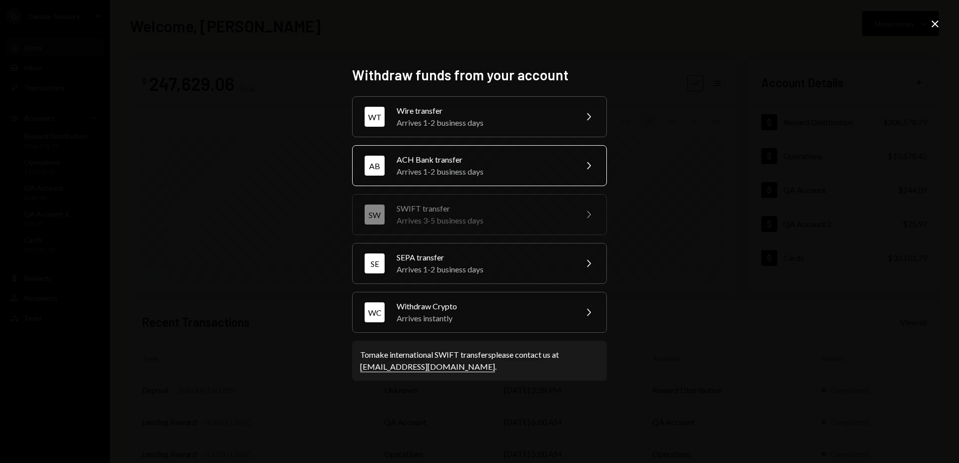
click at [469, 166] on div "Arrives 1-2 business days" at bounding box center [484, 172] width 174 height 12
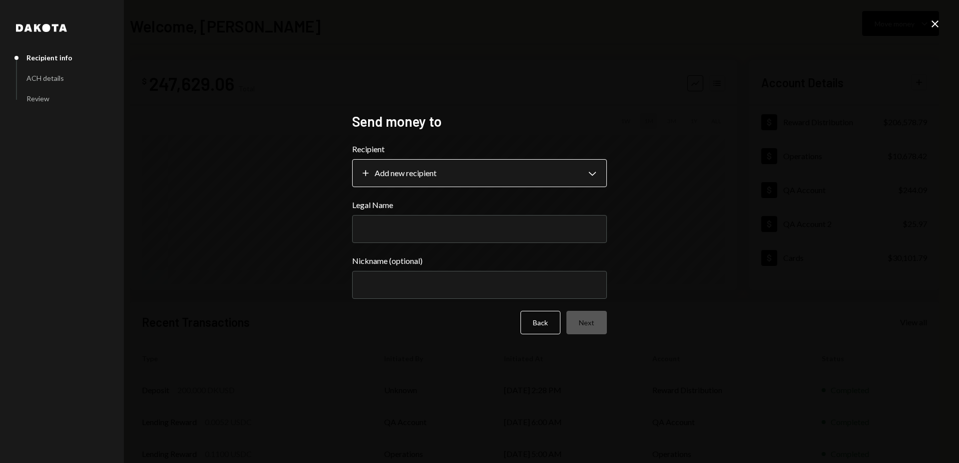
click at [518, 176] on body "D Dakota Treasury Caret Down Home Home Inbox Inbox Activities Transactions Acco…" at bounding box center [479, 231] width 959 height 463
click at [464, 229] on input "Legal Name" at bounding box center [479, 229] width 255 height 28
type input "**********"
click at [436, 230] on input "**********" at bounding box center [479, 229] width 255 height 28
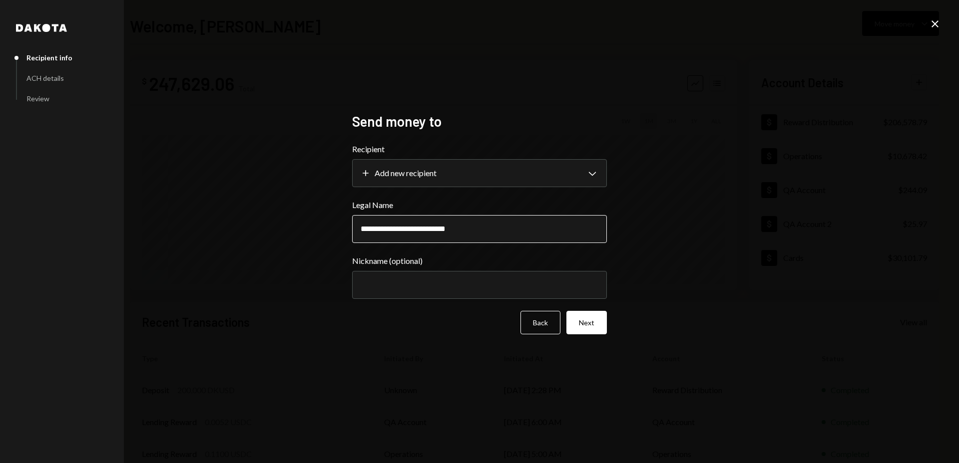
click at [436, 230] on input "**********" at bounding box center [479, 229] width 255 height 28
click at [456, 285] on input "Nickname (optional)" at bounding box center [479, 285] width 255 height 28
paste input "**********"
type input "**********"
click at [592, 320] on button "Next" at bounding box center [586, 322] width 40 height 23
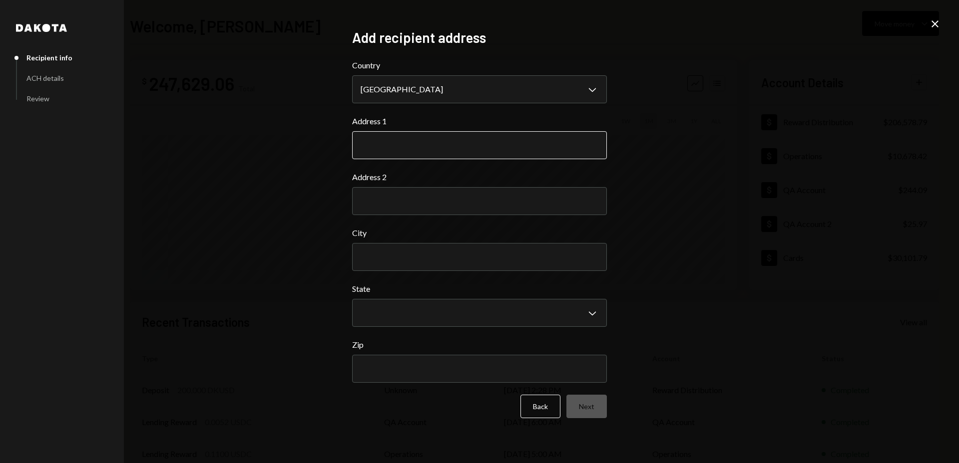
click at [466, 145] on input "Address 1" at bounding box center [479, 145] width 255 height 28
type input "**********"
type input "*******"
select select "**"
type input "*****"
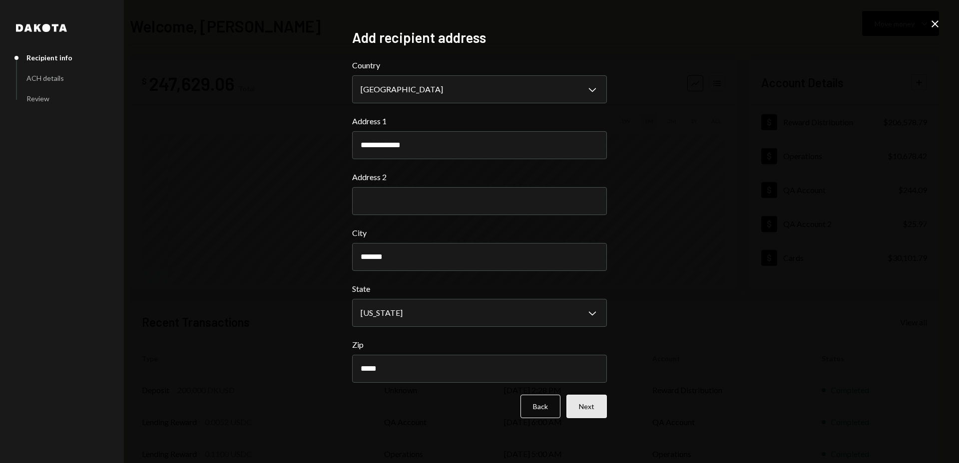
click at [595, 404] on button "Next" at bounding box center [586, 406] width 40 height 23
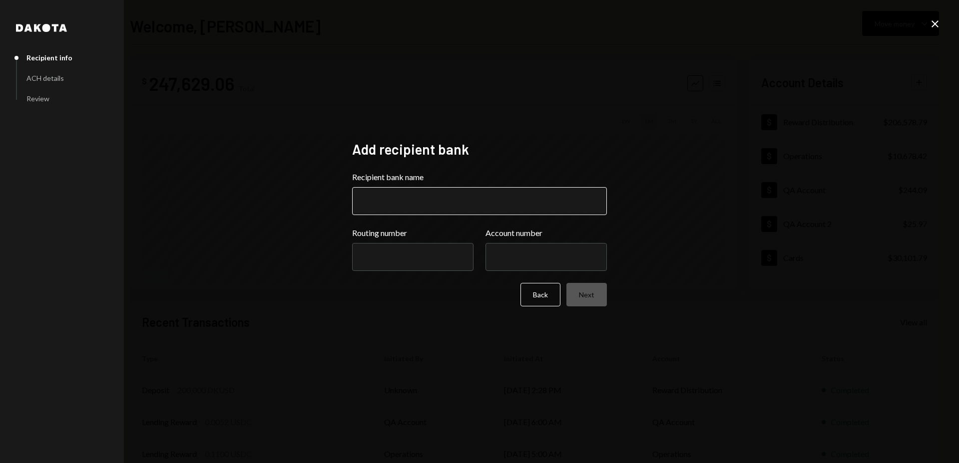
click at [474, 197] on input "Recipient bank name" at bounding box center [479, 201] width 255 height 28
type input "**********"
click at [409, 259] on input "Routing number" at bounding box center [412, 257] width 121 height 28
paste input "*********"
type input "*********"
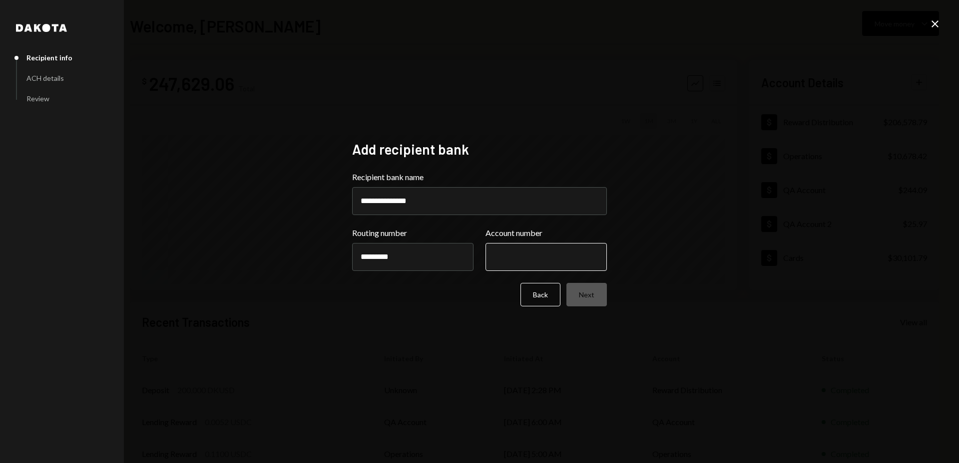
click at [568, 260] on input "Account number" at bounding box center [545, 257] width 121 height 28
type input "**********"
click at [591, 293] on button "Next" at bounding box center [586, 294] width 40 height 23
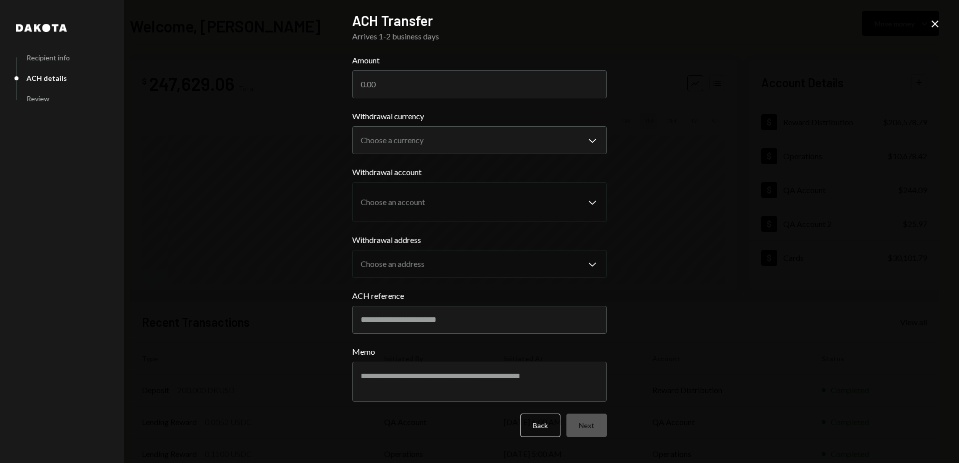
click at [933, 22] on icon at bounding box center [934, 23] width 7 height 7
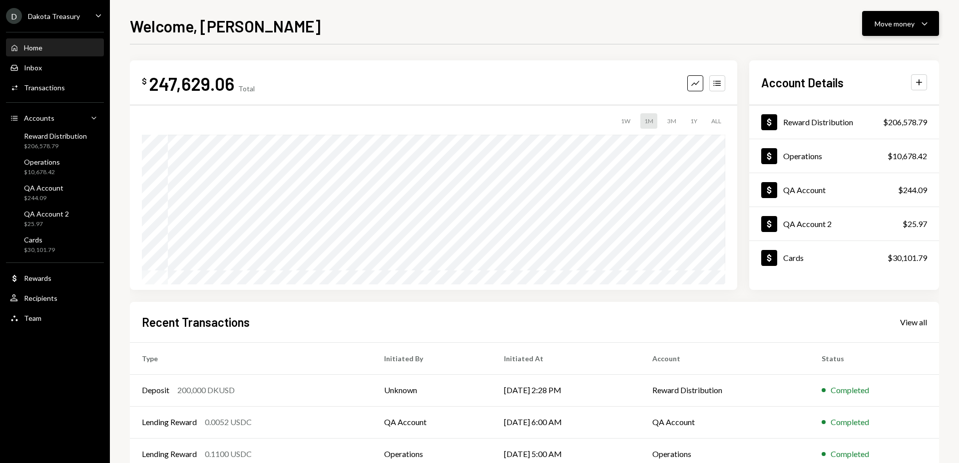
click at [911, 24] on div "Move money" at bounding box center [895, 23] width 40 height 10
click at [875, 56] on div "Send" at bounding box center [892, 53] width 73 height 10
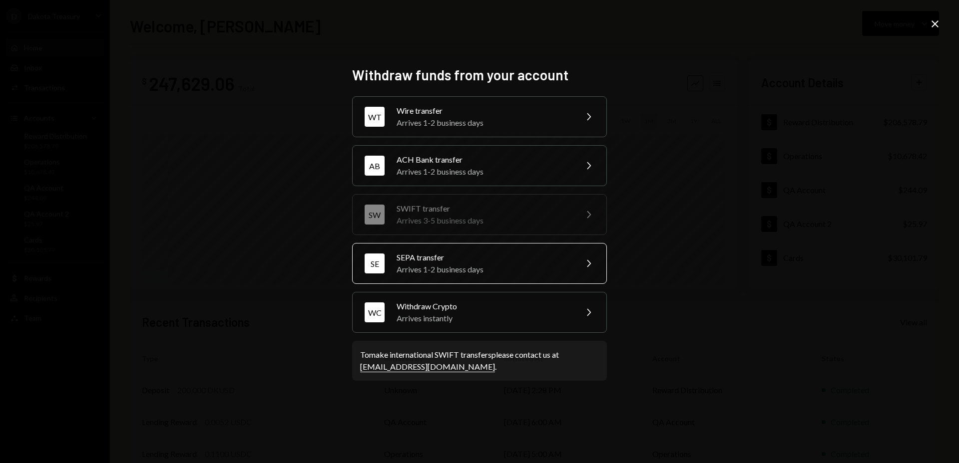
click at [496, 264] on div "Arrives 1-2 business days" at bounding box center [484, 270] width 174 height 12
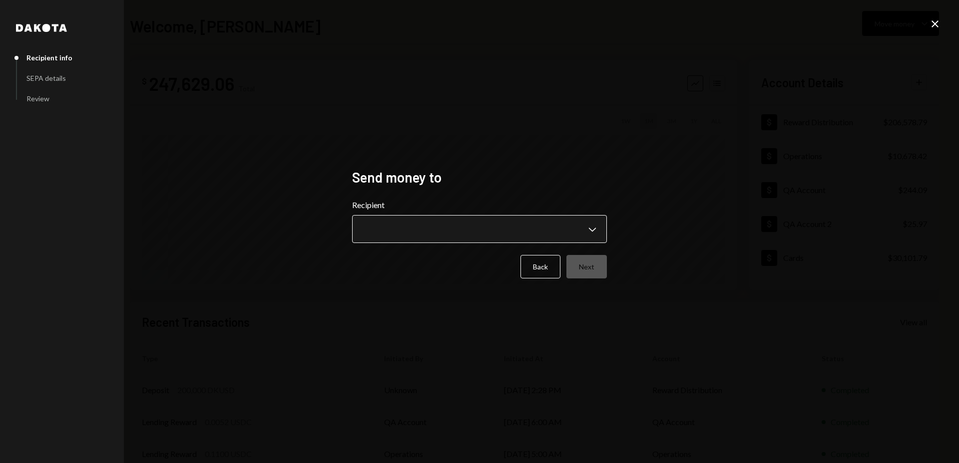
click at [552, 234] on body "D Dakota Treasury Caret Down Home Home Inbox Inbox Activities Transactions Acco…" at bounding box center [479, 231] width 959 height 463
click at [934, 23] on icon at bounding box center [934, 23] width 7 height 7
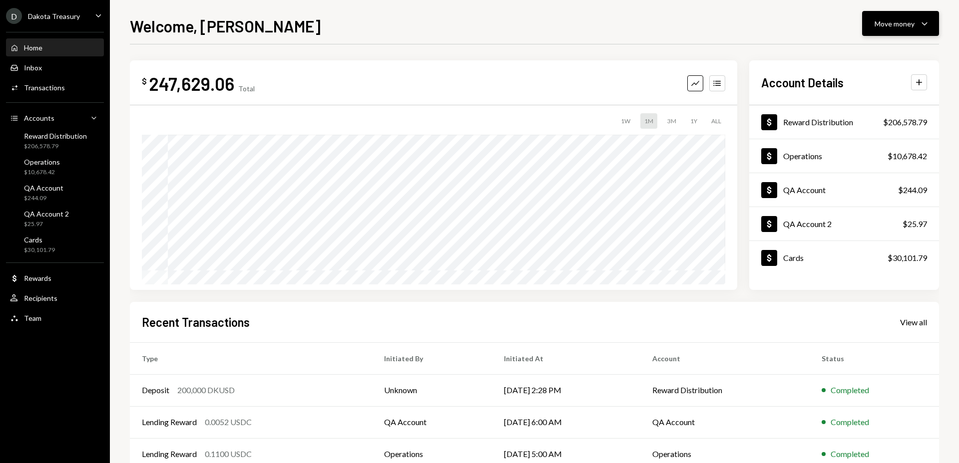
click at [880, 23] on div "Move money" at bounding box center [895, 23] width 40 height 10
click at [869, 60] on div "Withdraw Send" at bounding box center [885, 53] width 100 height 22
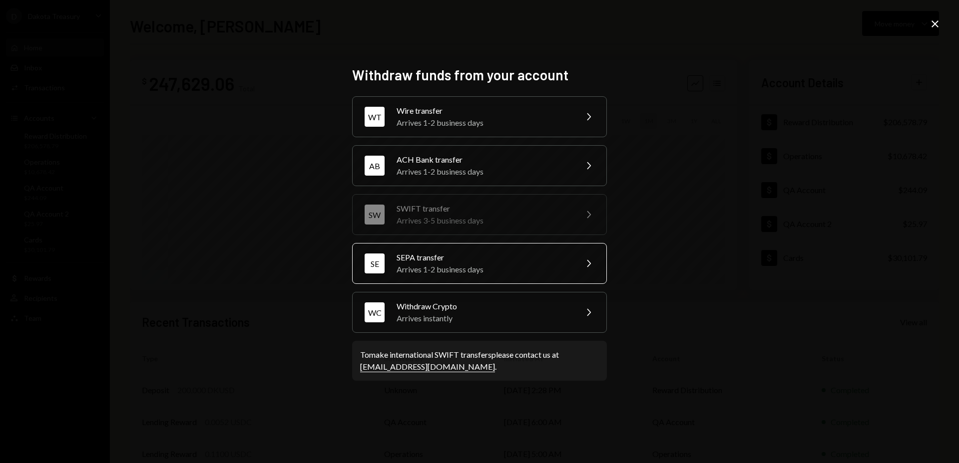
click at [521, 268] on div "Arrives 1-2 business days" at bounding box center [484, 270] width 174 height 12
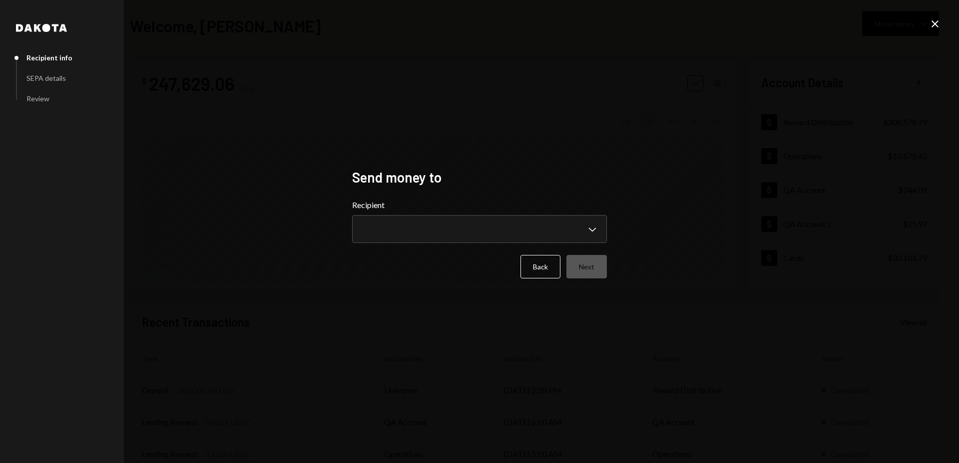
click at [931, 27] on icon "Close" at bounding box center [935, 24] width 12 height 12
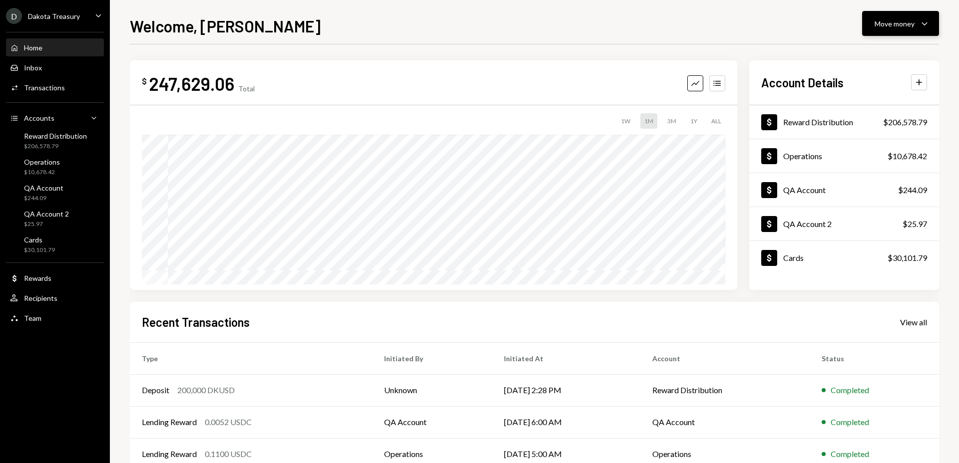
click at [900, 22] on div "Move money" at bounding box center [895, 23] width 40 height 10
click at [867, 58] on div "Send" at bounding box center [892, 53] width 73 height 10
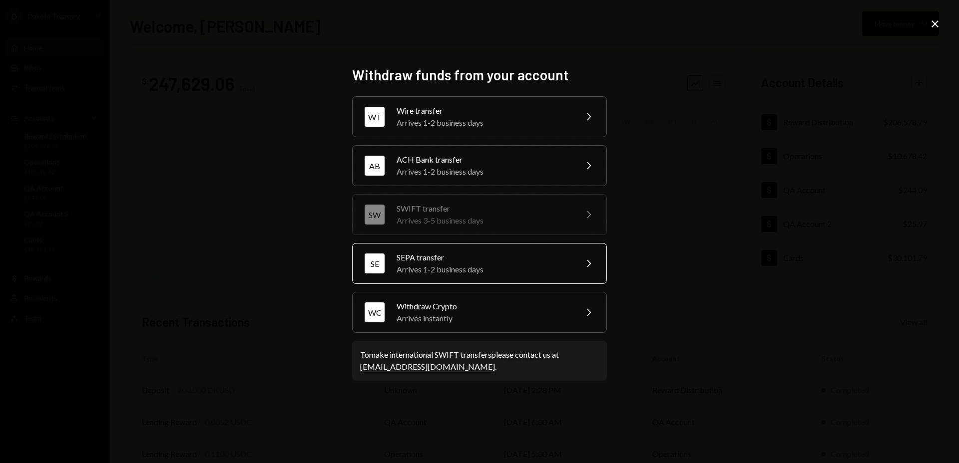
click at [500, 270] on div "Arrives 1-2 business days" at bounding box center [484, 270] width 174 height 12
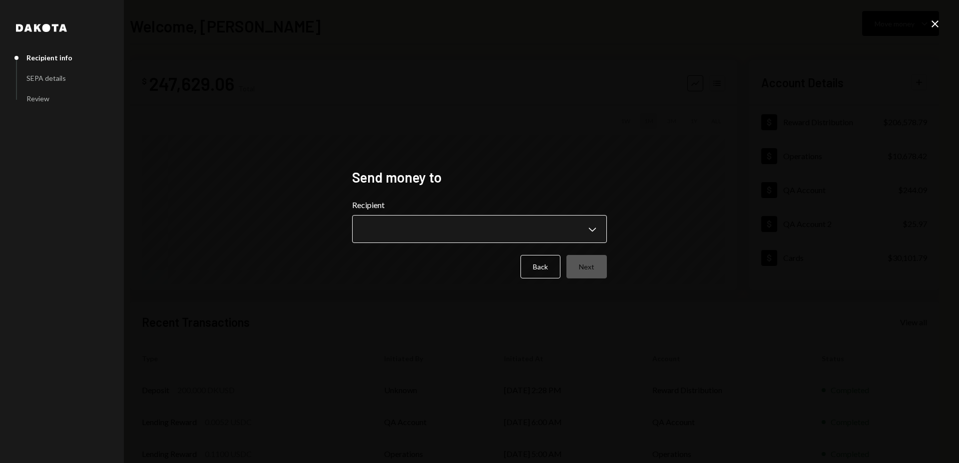
click at [509, 230] on body "D Dakota Treasury Caret Down Home Home Inbox Inbox Activities Transactions Acco…" at bounding box center [479, 231] width 959 height 463
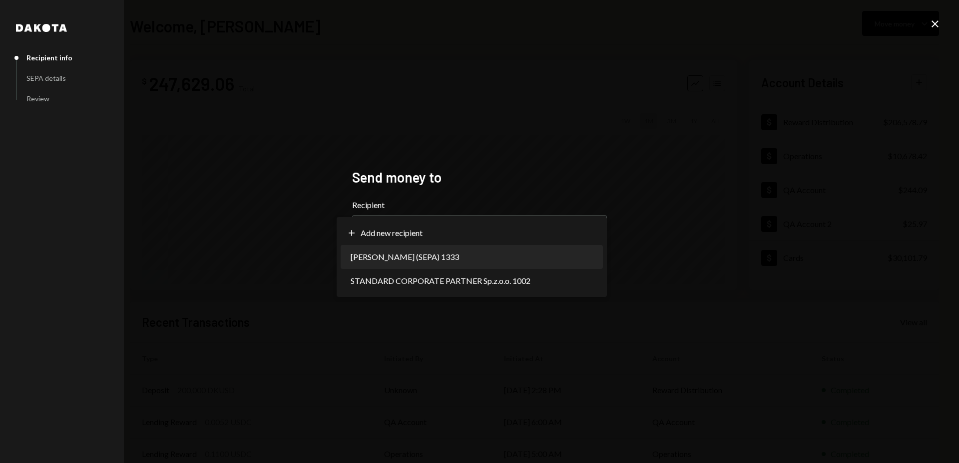
select select "**********"
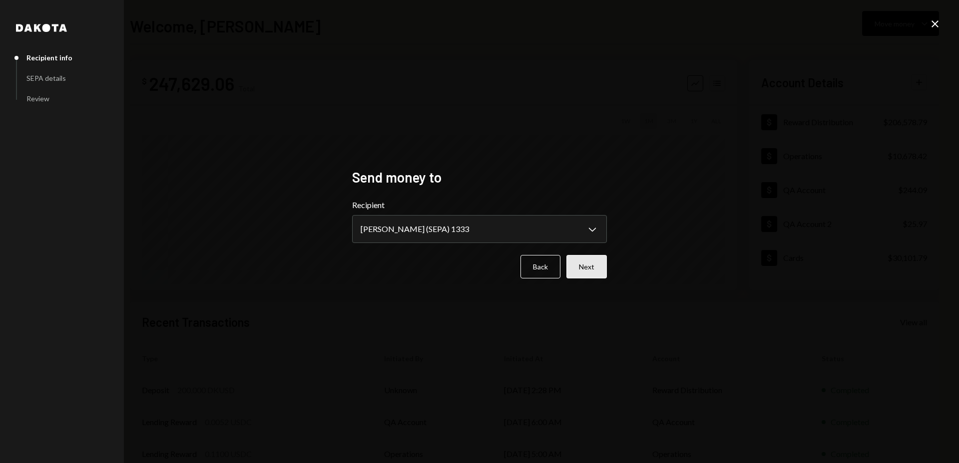
click at [592, 265] on button "Next" at bounding box center [586, 266] width 40 height 23
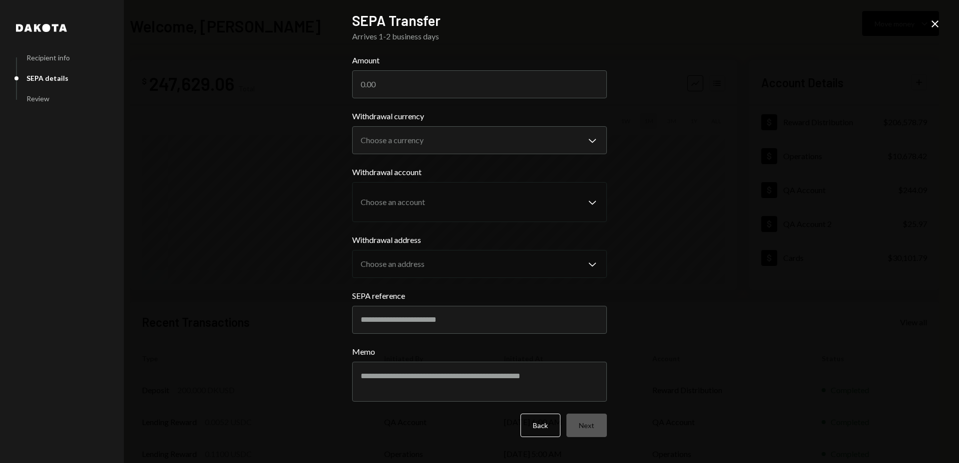
click at [934, 26] on icon "Close" at bounding box center [935, 24] width 12 height 12
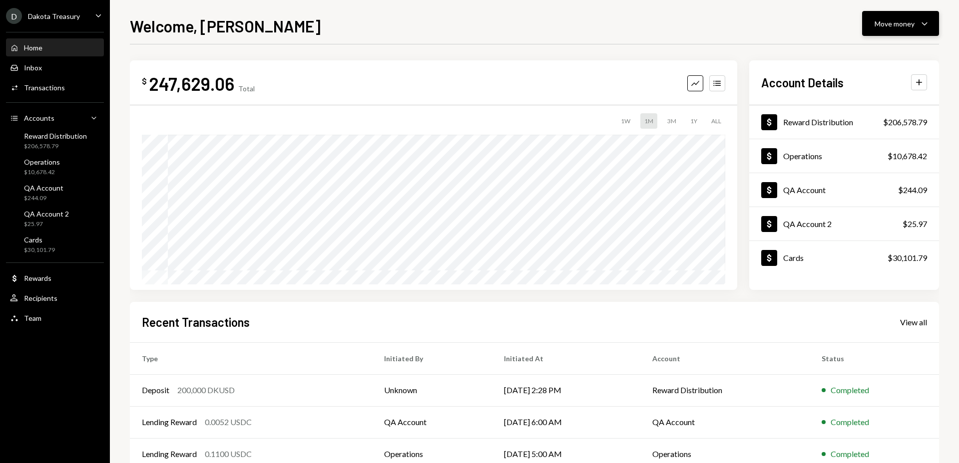
click at [902, 27] on div "Move money" at bounding box center [895, 23] width 40 height 10
click at [884, 58] on div "Send" at bounding box center [892, 53] width 73 height 10
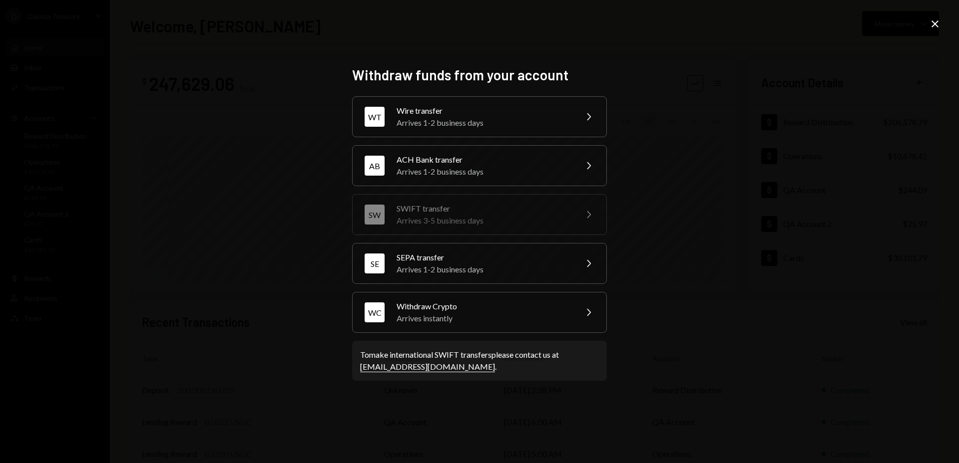
click at [934, 20] on icon "Close" at bounding box center [935, 24] width 12 height 12
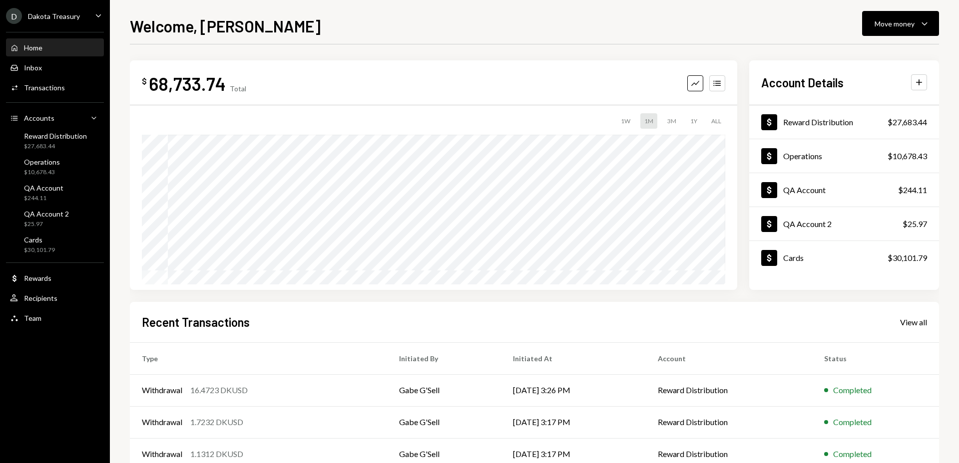
click at [72, 24] on ul "D Dakota Treasury Caret Down Home Home Inbox Inbox Activities Transactions Acco…" at bounding box center [55, 164] width 110 height 329
click at [72, 20] on div "Dakota Treasury" at bounding box center [54, 16] width 52 height 8
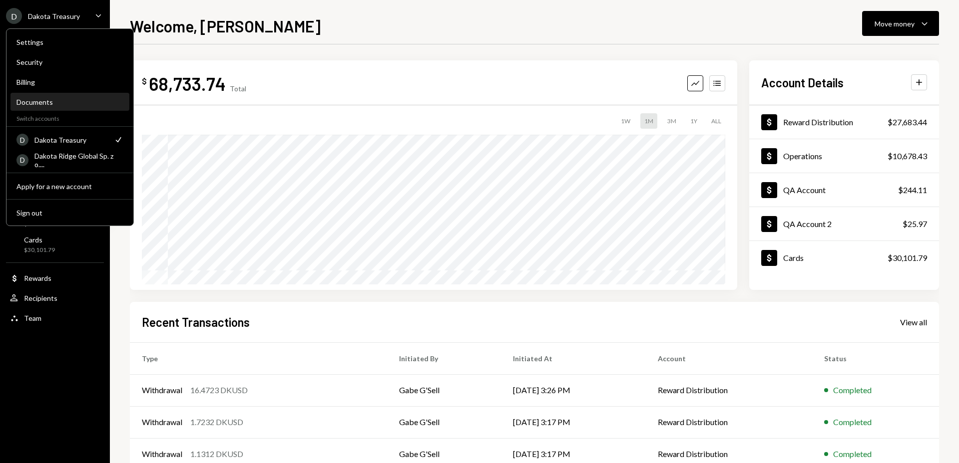
click at [77, 105] on div "Documents" at bounding box center [69, 102] width 107 height 8
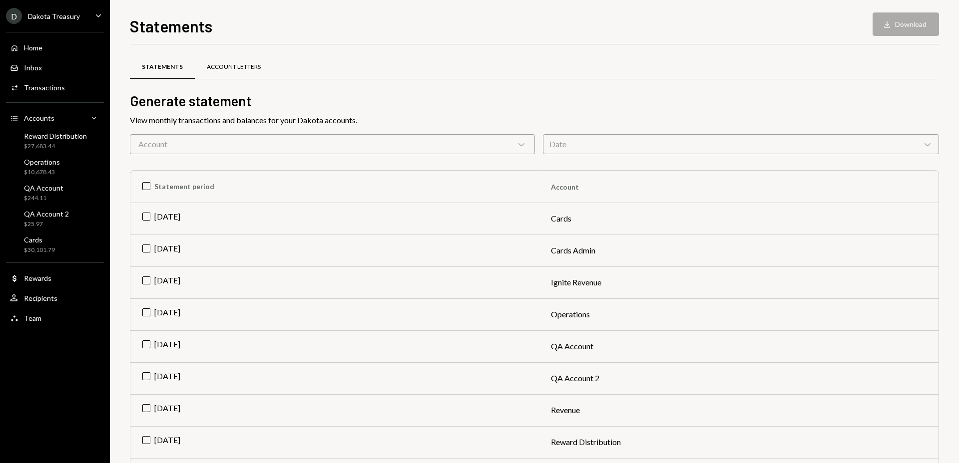
click at [239, 70] on div "Account Letters" at bounding box center [234, 67] width 54 height 8
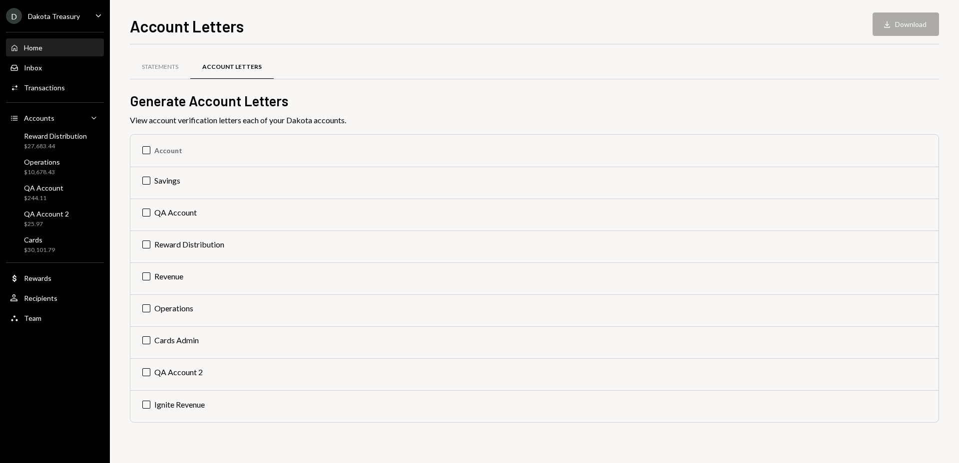
click at [61, 44] on div "Home Home" at bounding box center [55, 47] width 90 height 9
